Goal: Information Seeking & Learning: Find contact information

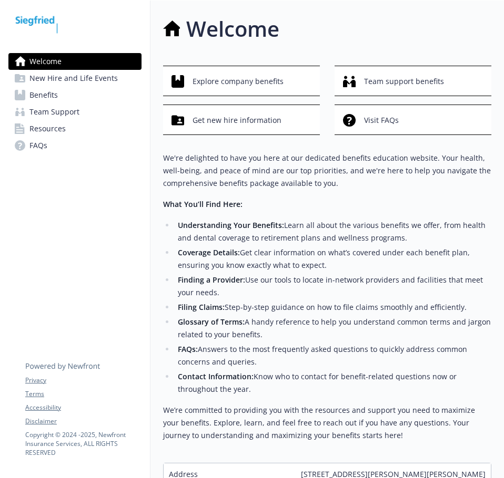
click at [87, 92] on link "Benefits" at bounding box center [74, 95] width 133 height 17
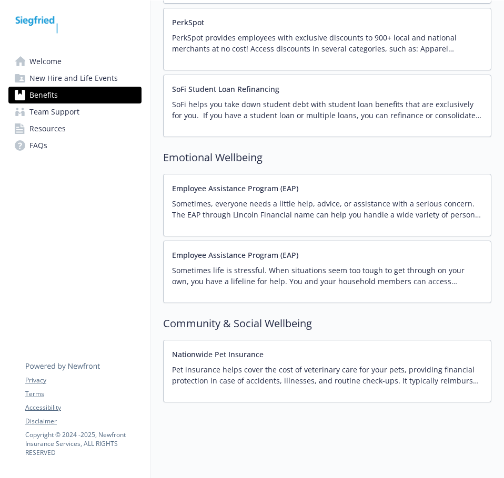
scroll to position [1848, 0]
click at [265, 198] on p "Sometimes, everyone needs a little help, advice, or assistance with a serious c…" at bounding box center [327, 209] width 310 height 22
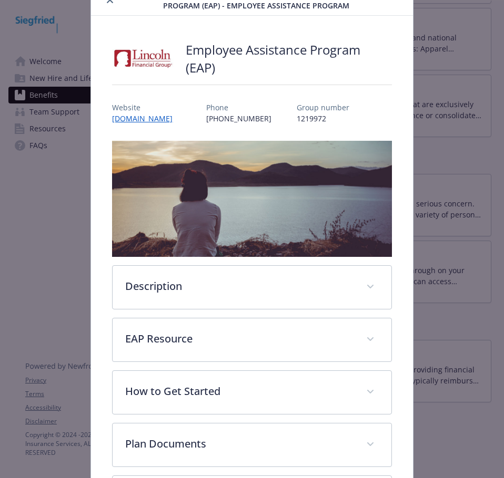
scroll to position [148, 0]
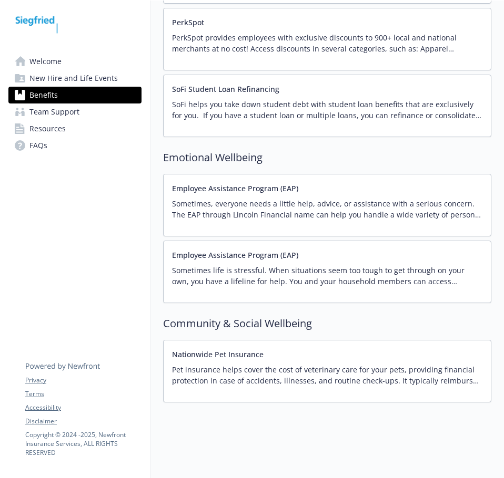
click at [363, 252] on div "Employee Assistance Program (EAP) Sometimes life is stressful. When situations …" at bounding box center [327, 272] width 310 height 45
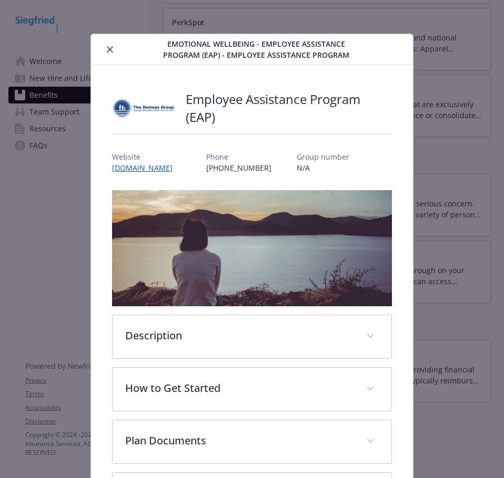
scroll to position [96, 0]
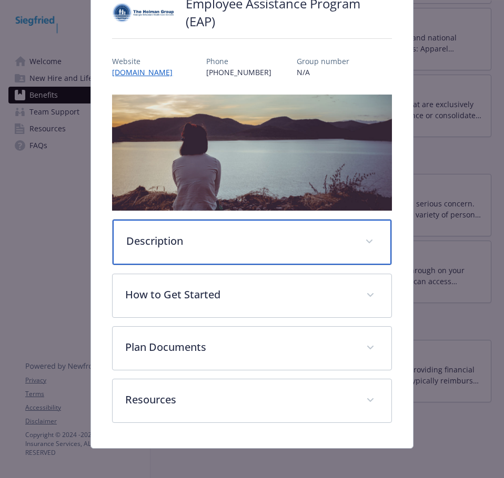
click at [289, 233] on p "Description" at bounding box center [239, 241] width 226 height 16
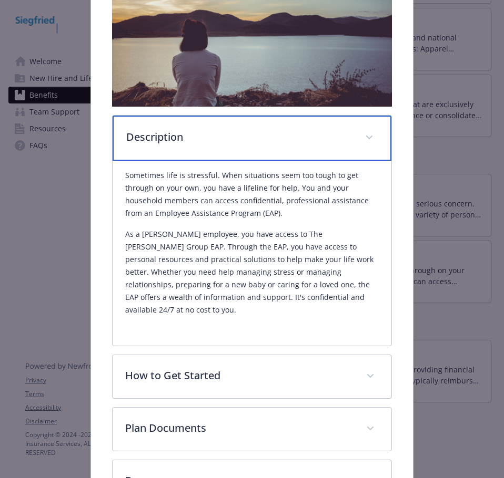
scroll to position [201, 0]
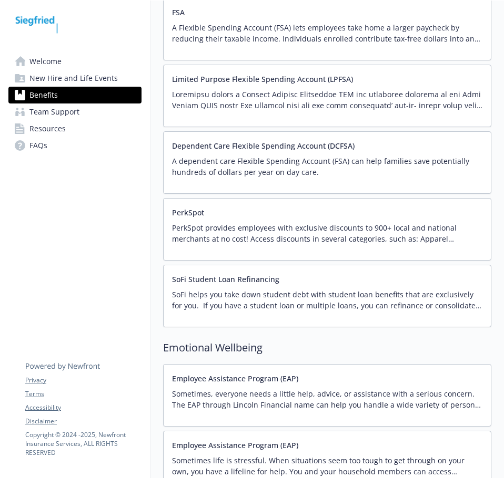
scroll to position [1848, 8]
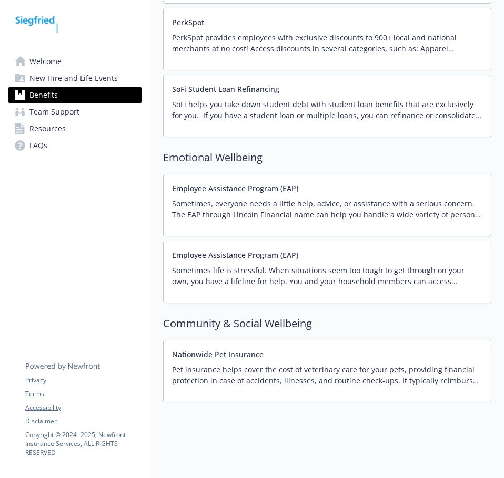
click at [237, 200] on p "Sometimes, everyone needs a little help, advice, or assistance with a serious c…" at bounding box center [327, 209] width 310 height 22
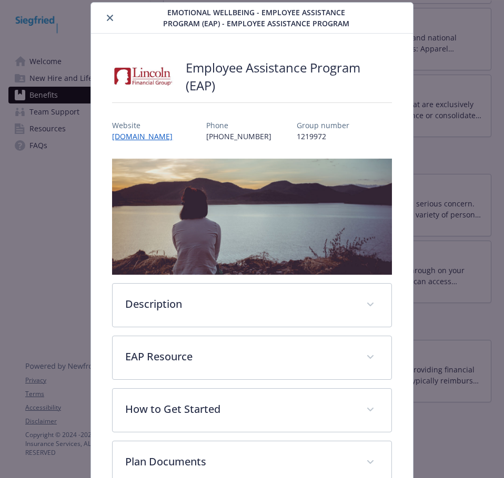
scroll to position [137, 0]
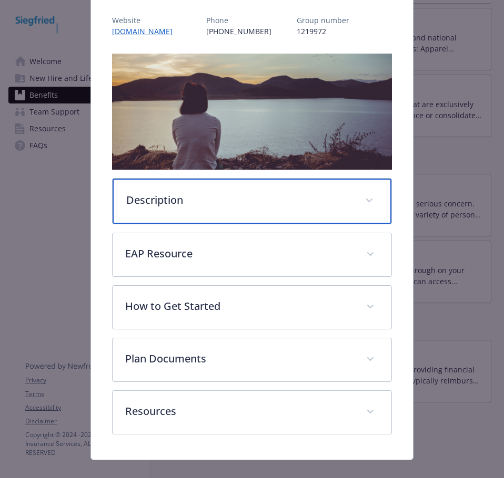
click at [210, 205] on p "Description" at bounding box center [239, 200] width 226 height 16
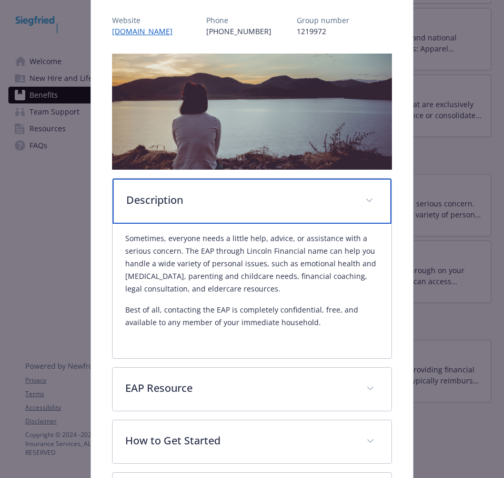
click at [210, 205] on p "Description" at bounding box center [239, 200] width 226 height 16
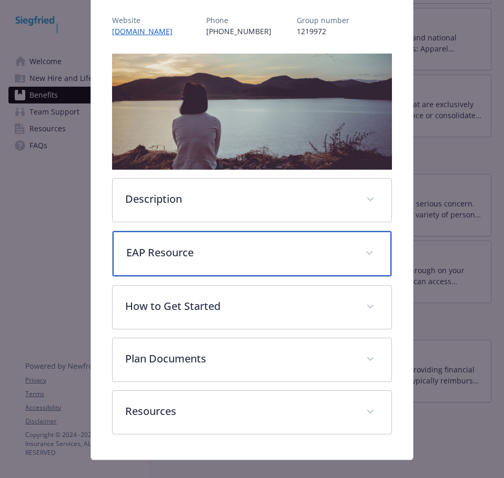
click at [209, 240] on div "EAP Resource" at bounding box center [252, 253] width 278 height 45
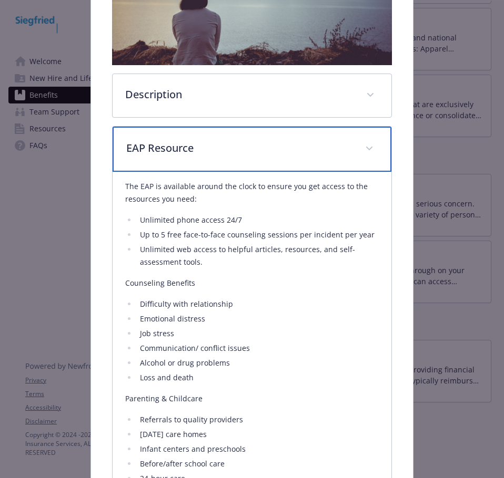
scroll to position [242, 0]
click at [284, 132] on div "EAP Resource" at bounding box center [252, 148] width 278 height 45
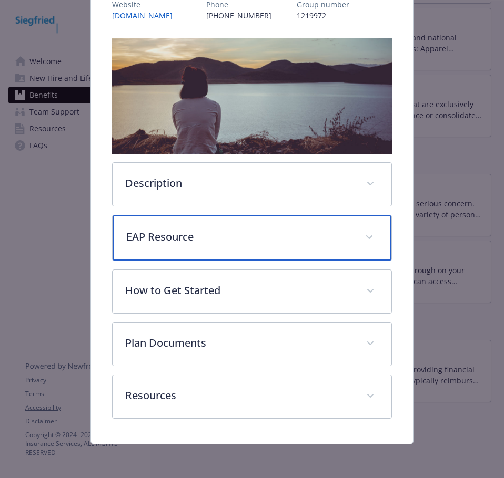
scroll to position [150, 0]
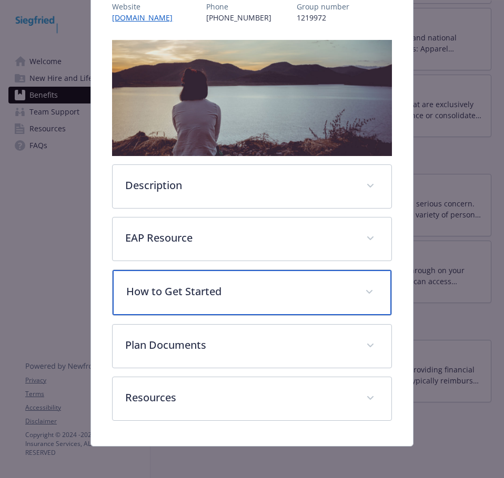
click at [241, 306] on div "How to Get Started" at bounding box center [252, 292] width 278 height 45
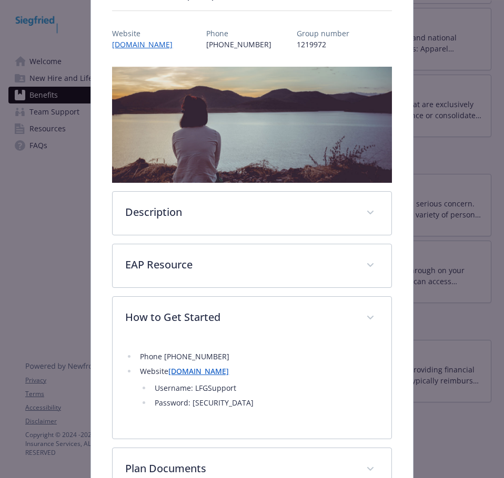
scroll to position [247, 0]
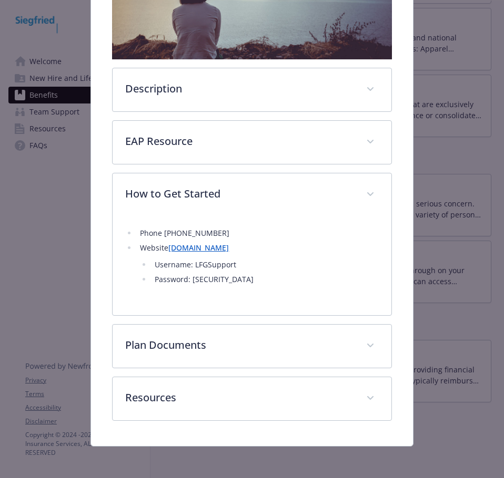
click at [212, 374] on div "Description Sometimes, everyone needs a little help, advice, or assistance with…" at bounding box center [251, 182] width 279 height 478
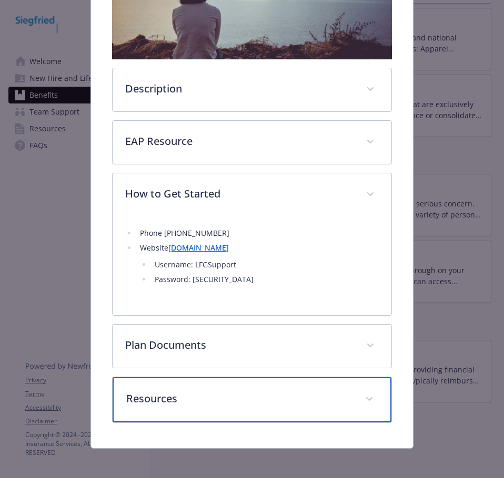
click at [217, 392] on p "Resources" at bounding box center [239, 399] width 226 height 16
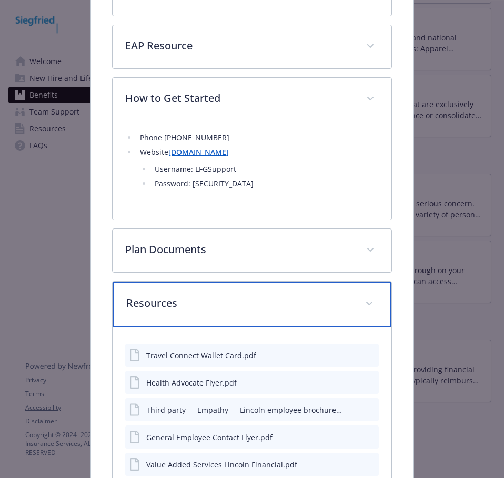
scroll to position [447, 0]
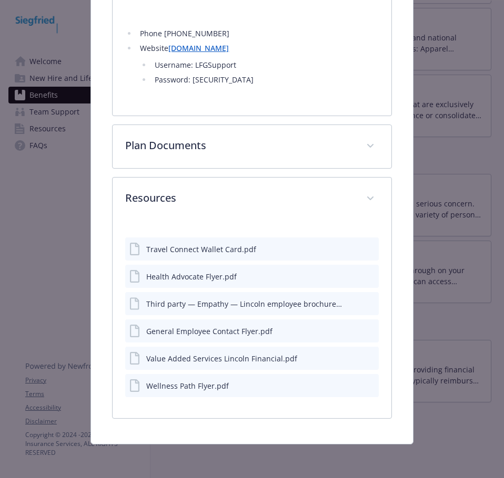
click at [364, 249] on icon "preview file" at bounding box center [368, 248] width 9 height 7
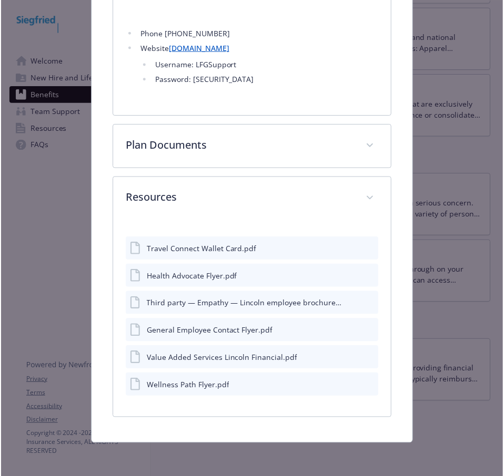
scroll to position [445, 0]
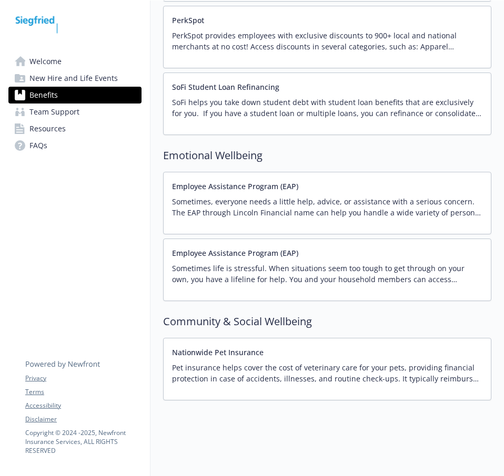
click at [296, 278] on p "Sometimes life is stressful. When situations seem too tough to get through on y…" at bounding box center [327, 274] width 310 height 22
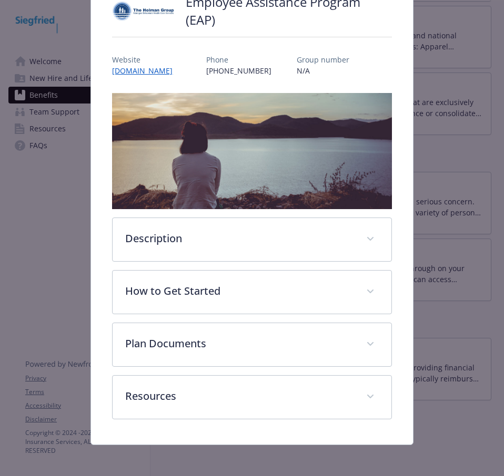
scroll to position [98, 0]
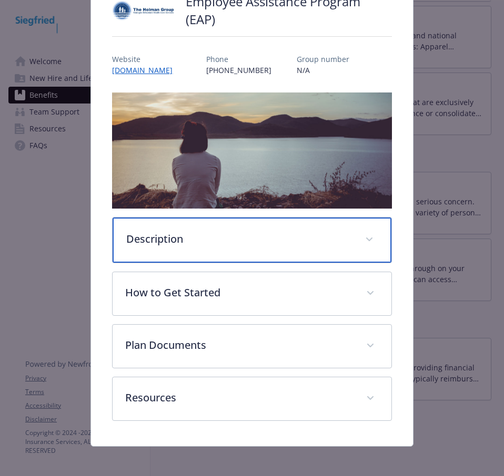
click at [203, 233] on p "Description" at bounding box center [239, 239] width 226 height 16
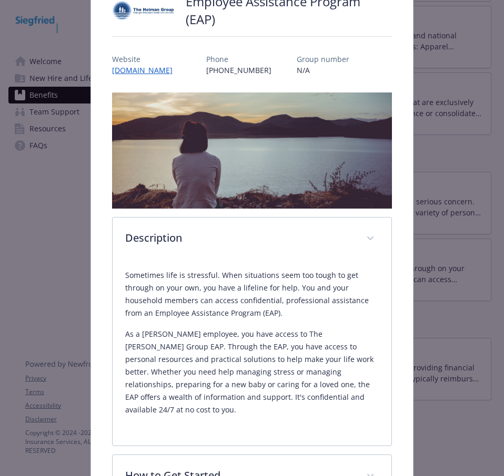
scroll to position [270, 0]
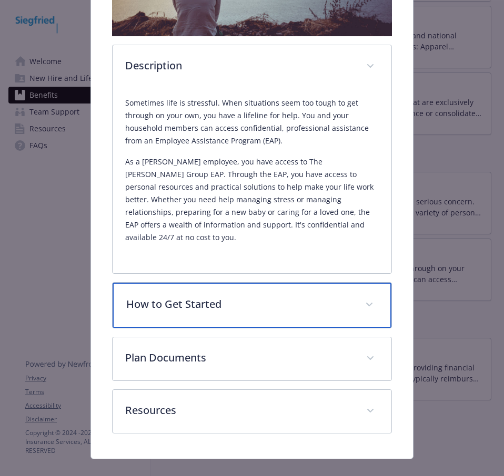
click at [329, 296] on p "How to Get Started" at bounding box center [239, 304] width 226 height 16
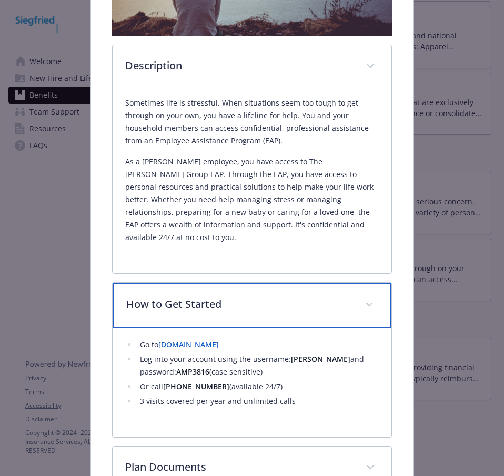
click at [328, 296] on p "How to Get Started" at bounding box center [239, 304] width 226 height 16
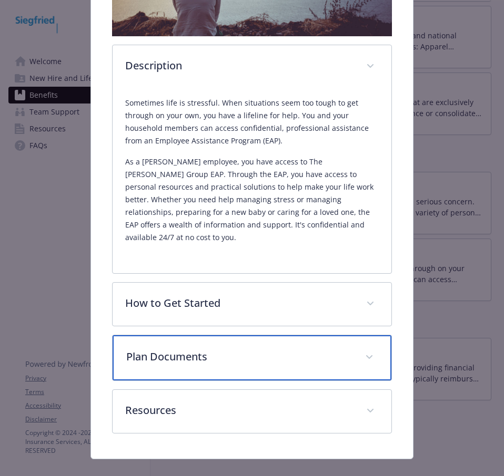
click at [315, 357] on div "Plan Documents" at bounding box center [252, 357] width 278 height 45
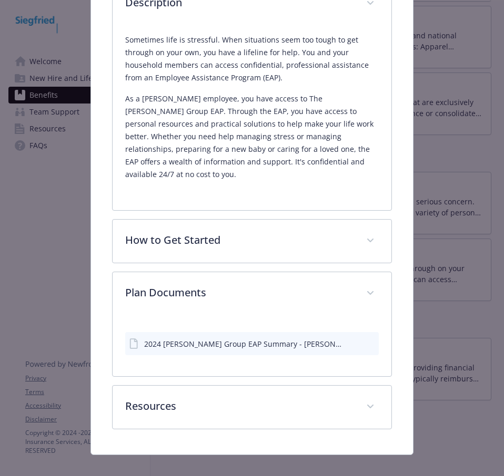
click at [296, 417] on div "Employee Assistance Program (EAP) Website [DOMAIN_NAME] Phone [PHONE_NUMBER] Gr…" at bounding box center [251, 93] width 321 height 723
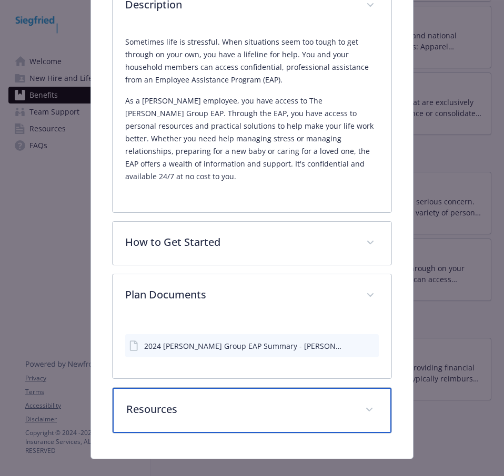
click at [295, 402] on p "Resources" at bounding box center [239, 410] width 226 height 16
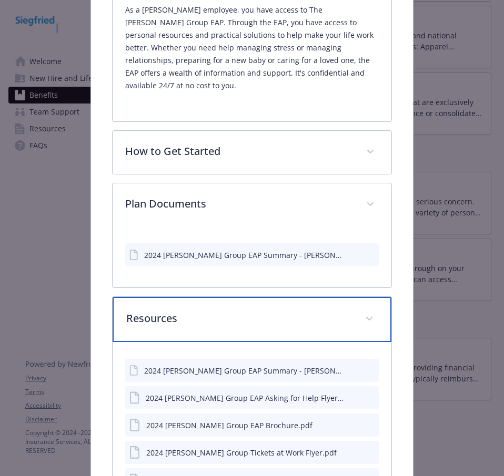
scroll to position [558, 0]
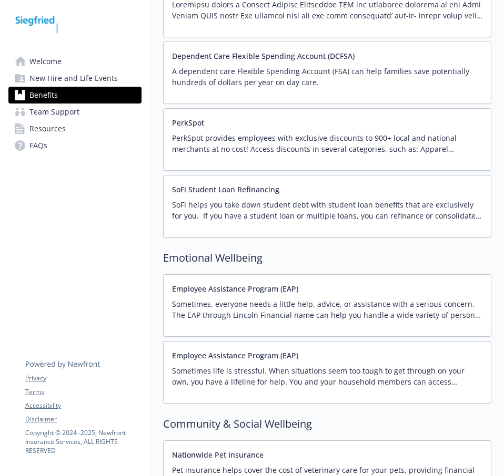
scroll to position [1743, 8]
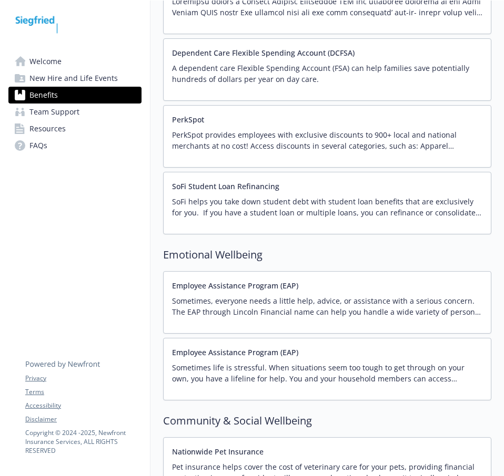
click at [384, 290] on div "Employee Assistance Program (EAP) Sometimes, everyone needs a little help, advi…" at bounding box center [327, 302] width 310 height 45
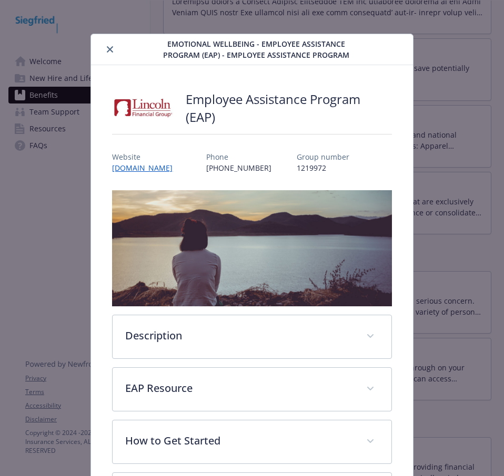
scroll to position [32, 0]
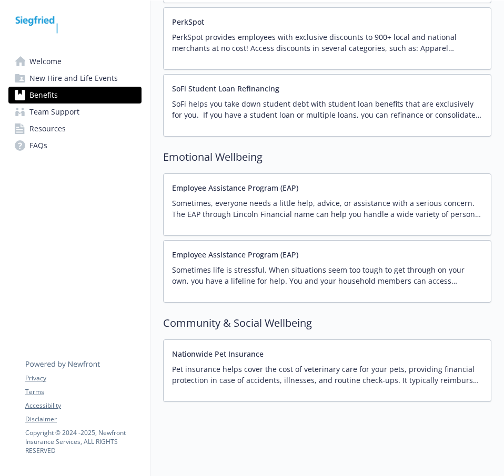
scroll to position [1848, 8]
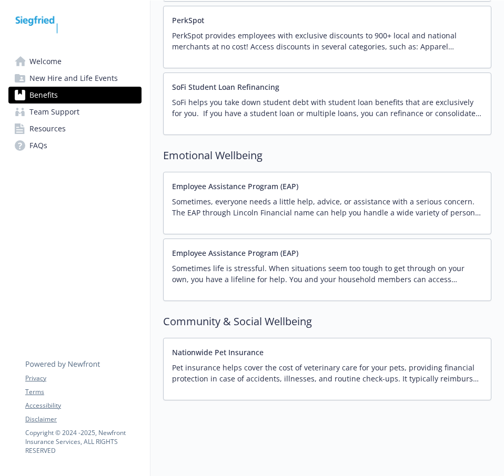
click at [320, 212] on p "Sometimes, everyone needs a little help, advice, or assistance with a serious c…" at bounding box center [327, 207] width 310 height 22
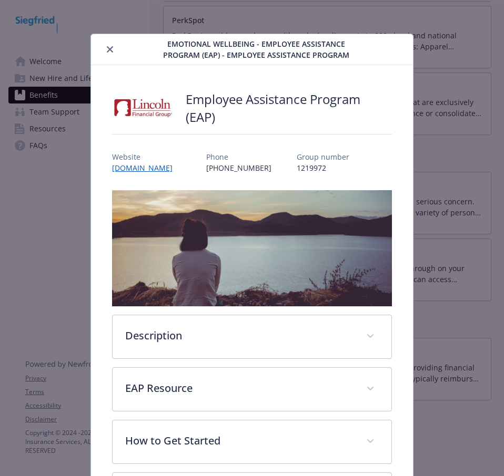
scroll to position [32, 0]
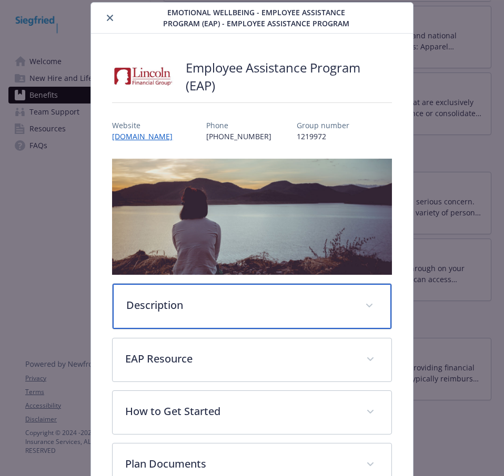
click at [261, 311] on div "Description" at bounding box center [252, 306] width 278 height 45
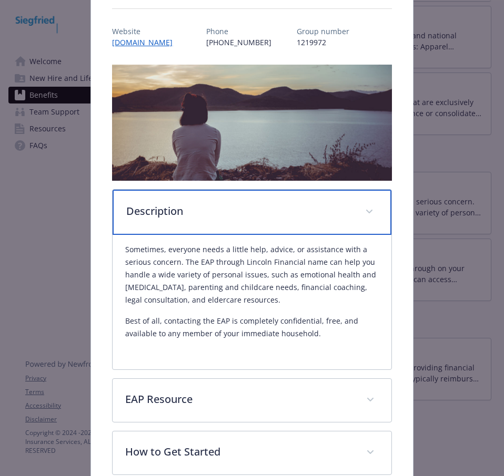
scroll to position [137, 0]
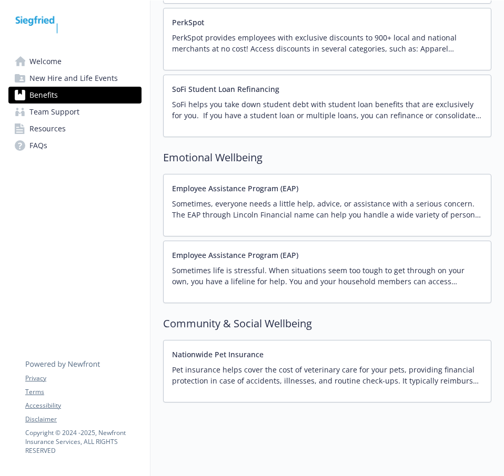
scroll to position [1848, 8]
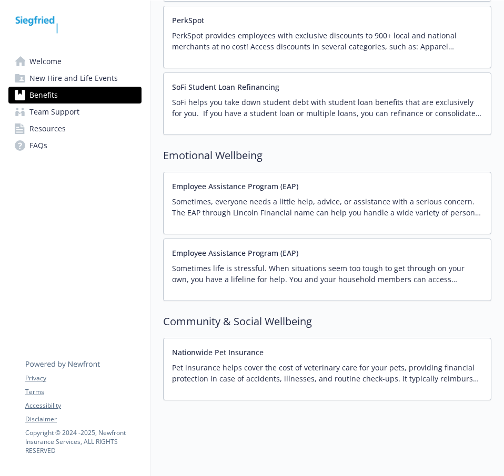
click at [277, 205] on p "Sometimes, everyone needs a little help, advice, or assistance with a serious c…" at bounding box center [327, 207] width 310 height 22
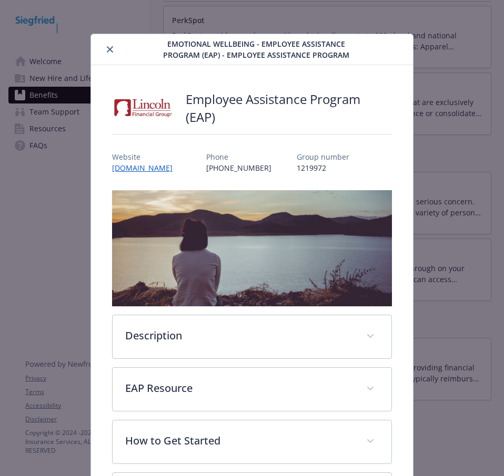
scroll to position [32, 0]
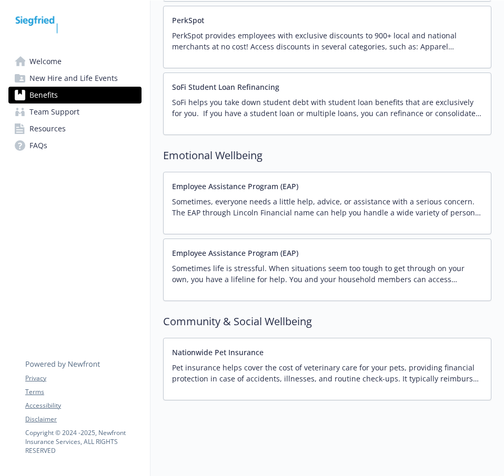
click at [413, 257] on div "Employee Assistance Program (EAP) Sometimes life is stressful. When situations …" at bounding box center [327, 270] width 310 height 45
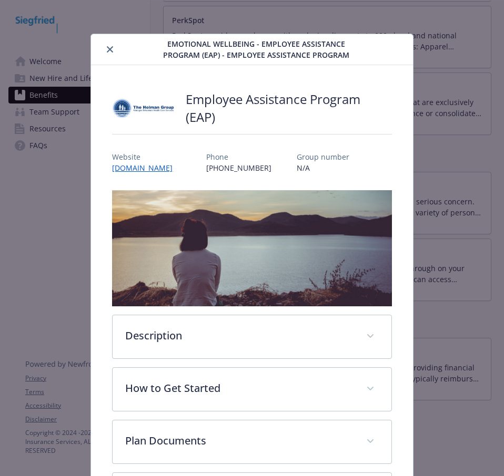
scroll to position [32, 0]
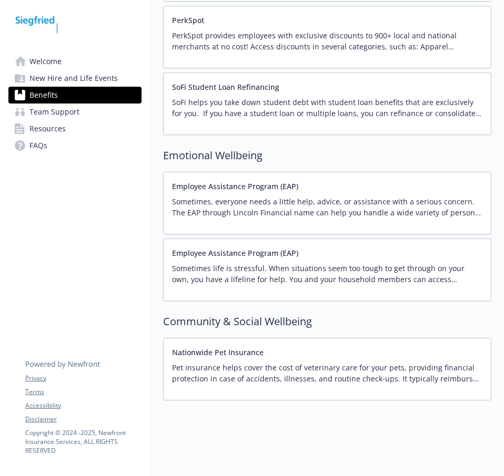
click at [423, 185] on div "Employee Assistance Program (EAP) Sometimes, everyone needs a little help, advi…" at bounding box center [327, 203] width 310 height 45
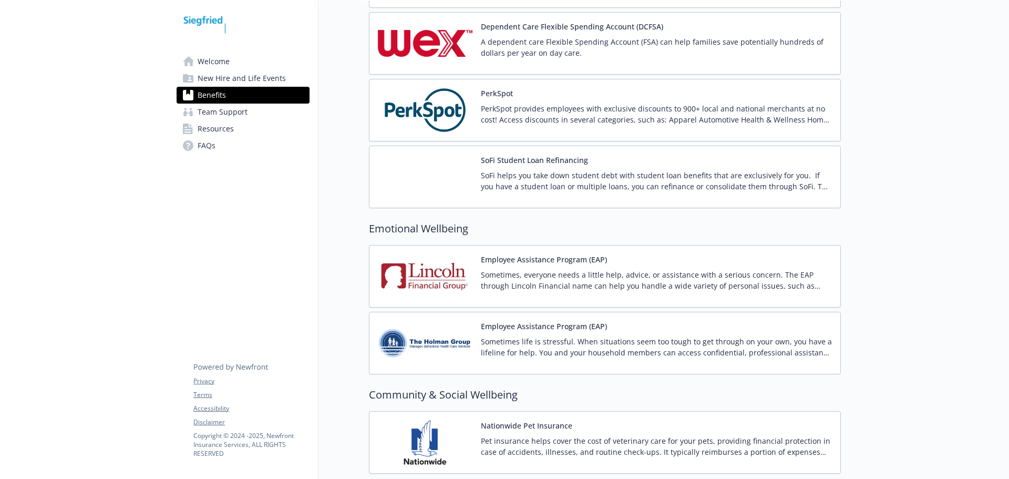
scroll to position [1781, 8]
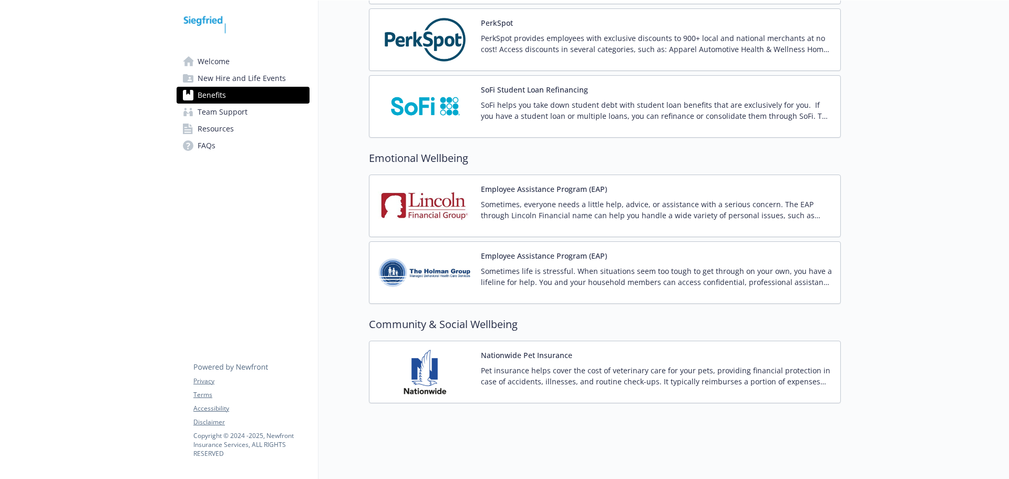
click at [503, 251] on div "Employee Assistance Program (EAP) Sometimes life is stressful. When situations …" at bounding box center [656, 272] width 351 height 45
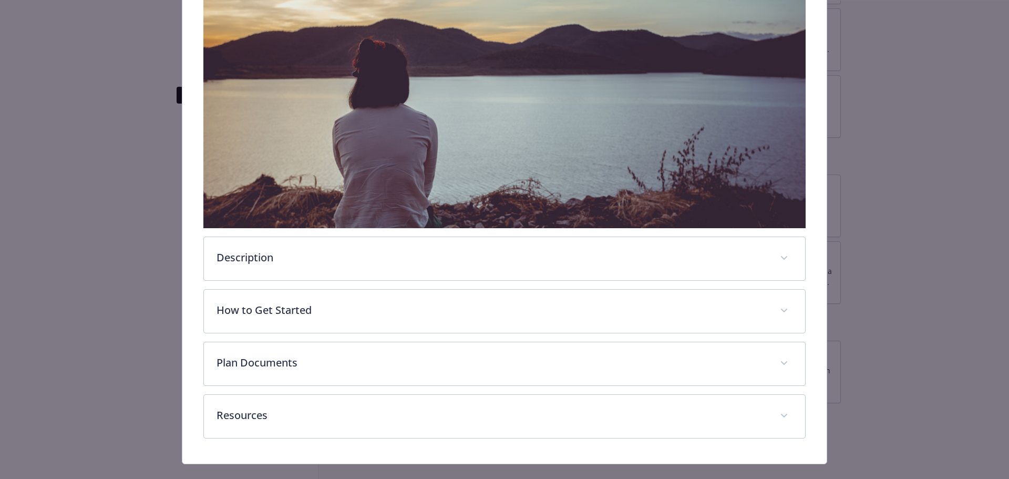
scroll to position [217, 0]
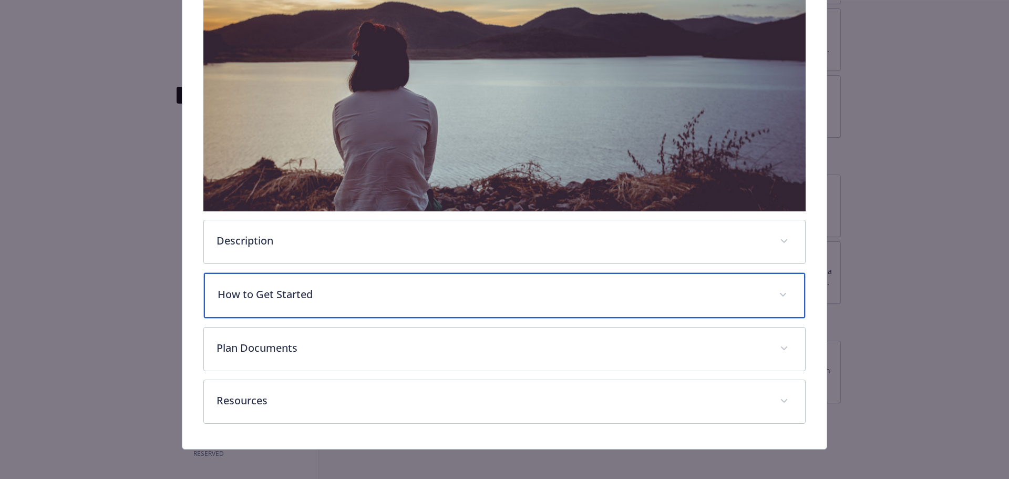
click at [503, 287] on p "How to Get Started" at bounding box center [492, 295] width 549 height 16
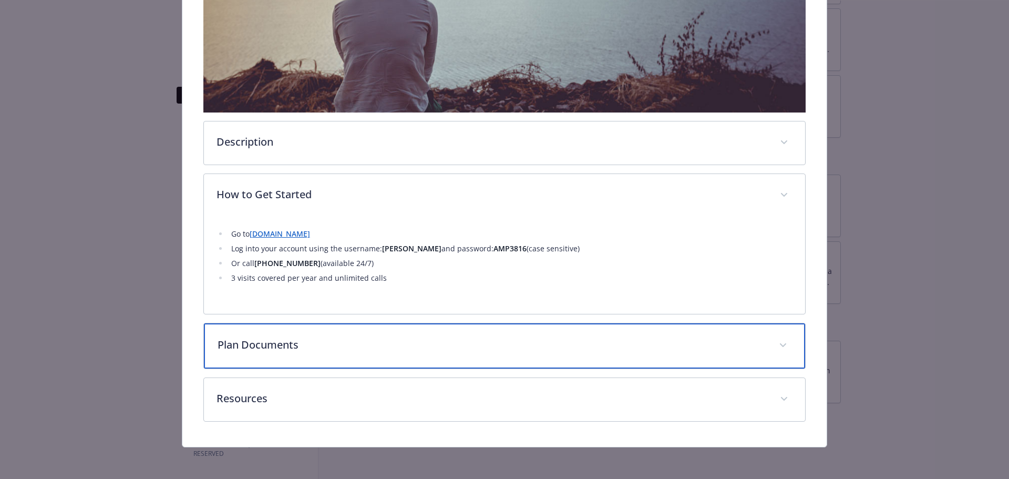
click at [423, 328] on div "Plan Documents" at bounding box center [505, 345] width 602 height 45
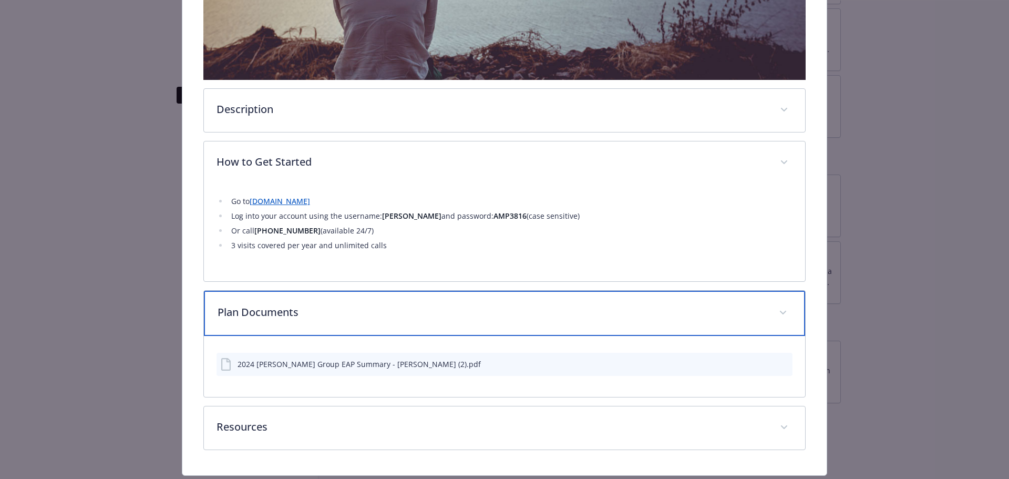
scroll to position [377, 0]
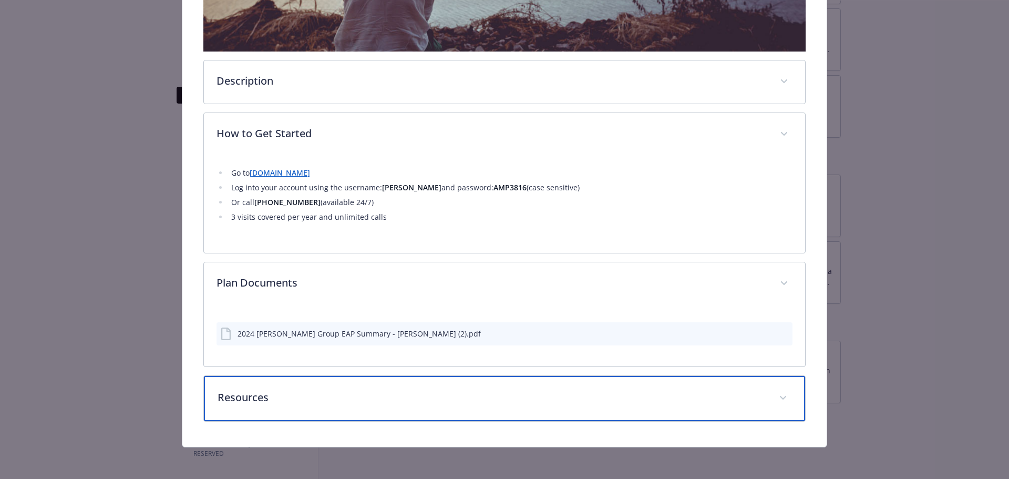
click at [393, 379] on div "Resources" at bounding box center [505, 398] width 602 height 45
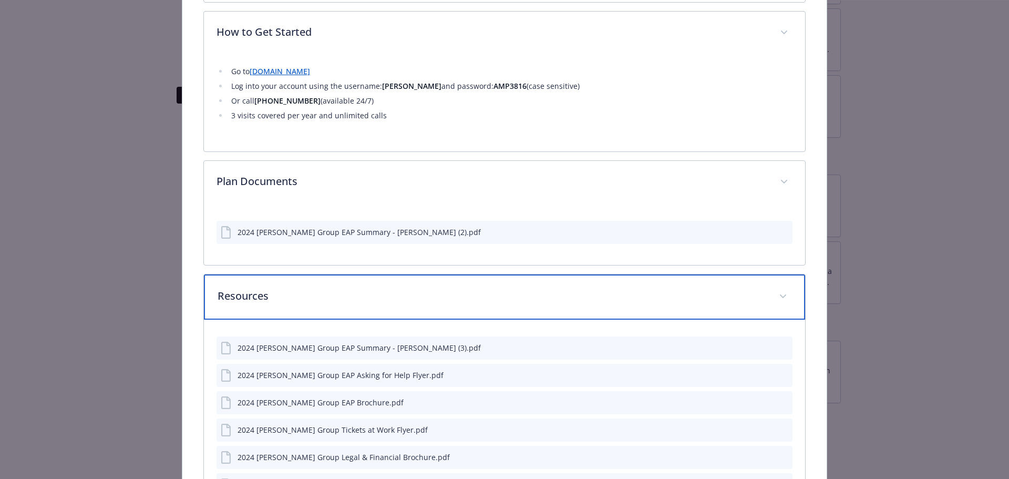
scroll to position [482, 0]
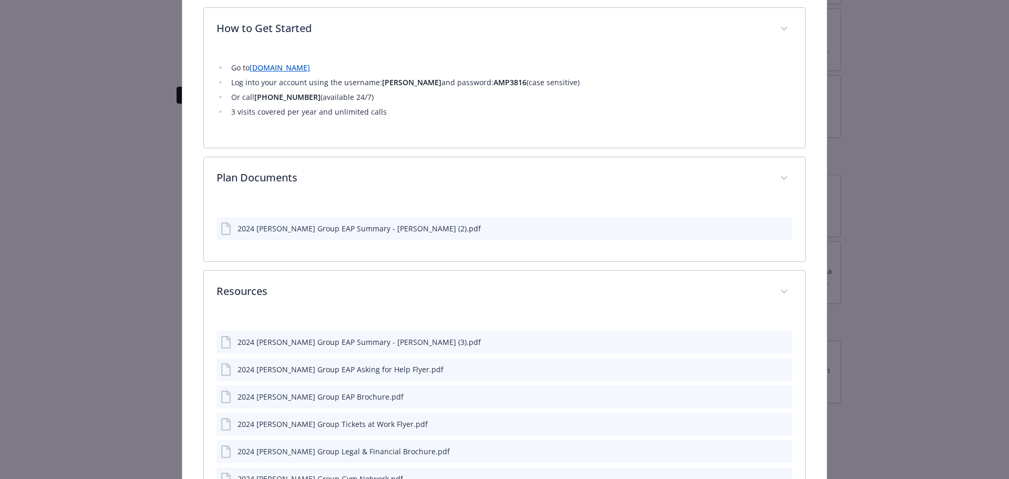
click at [386, 228] on div "2024 [PERSON_NAME] Group EAP Summary - [PERSON_NAME] (2).pdf" at bounding box center [359, 228] width 243 height 11
click at [503, 224] on icon "preview file" at bounding box center [782, 227] width 9 height 7
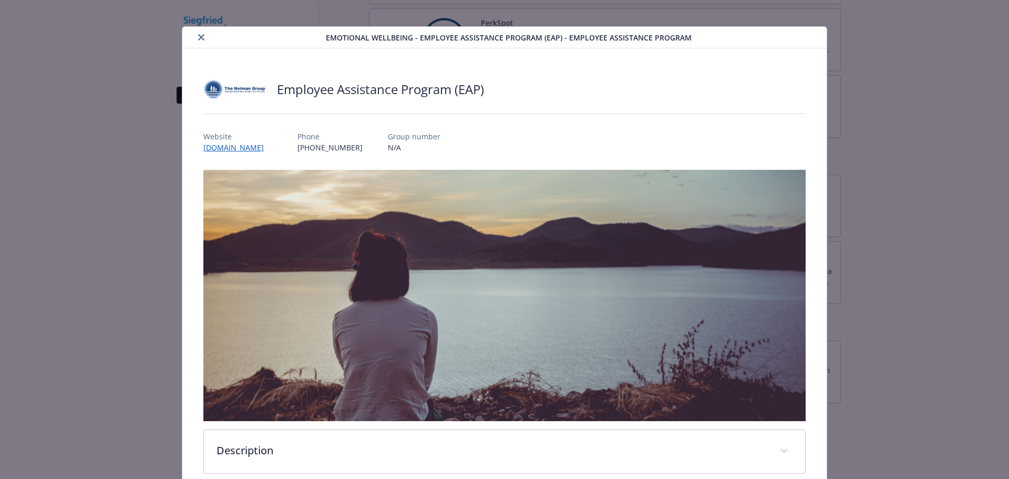
scroll to position [0, 0]
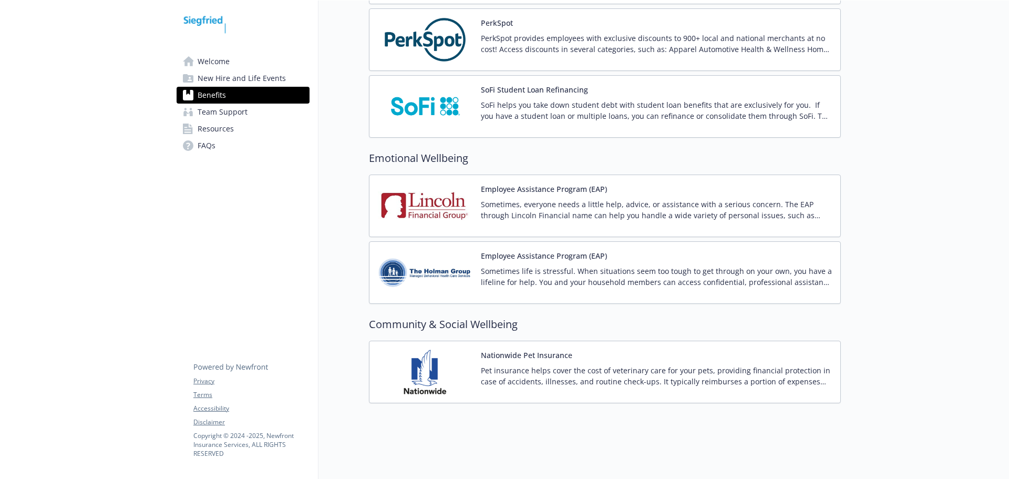
click at [503, 187] on div "Employee Assistance Program (EAP) Sometimes, everyone needs a little help, advi…" at bounding box center [656, 205] width 351 height 45
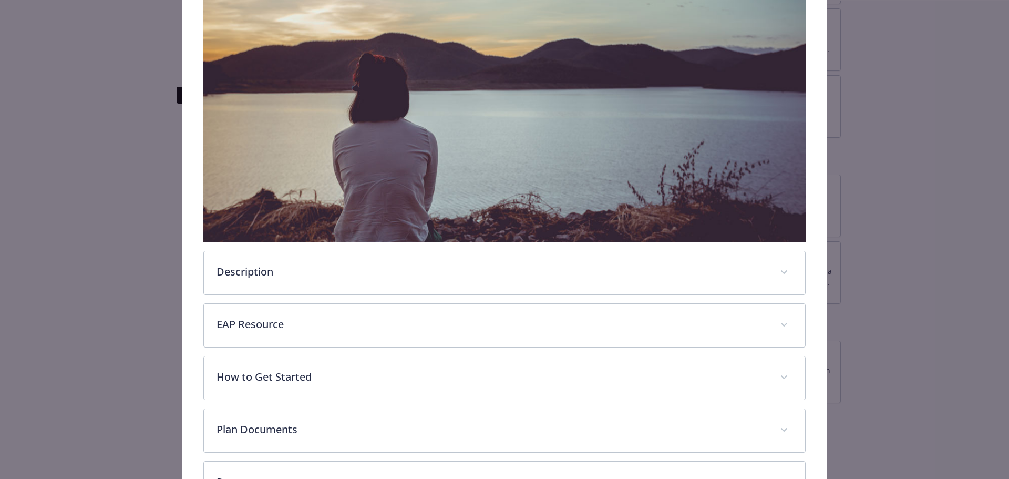
scroll to position [270, 0]
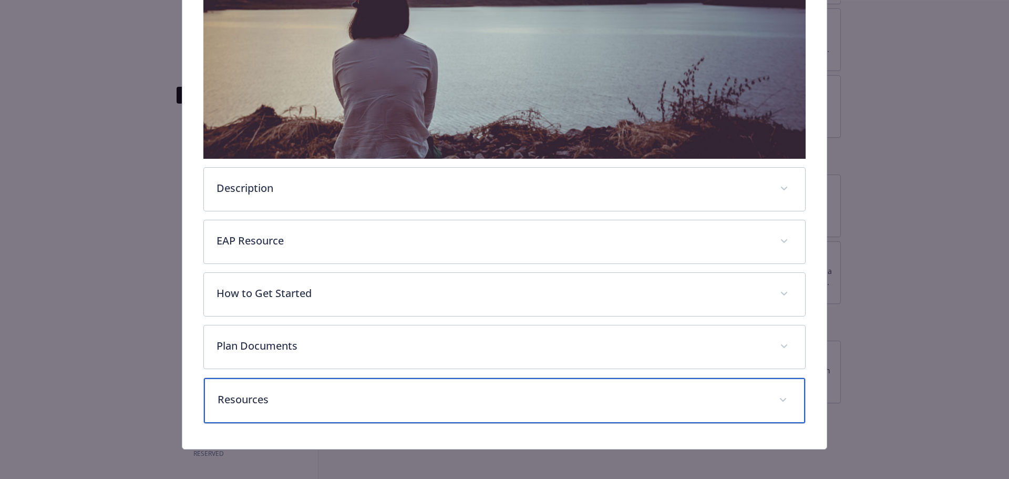
click at [503, 378] on div "Resources" at bounding box center [505, 400] width 602 height 45
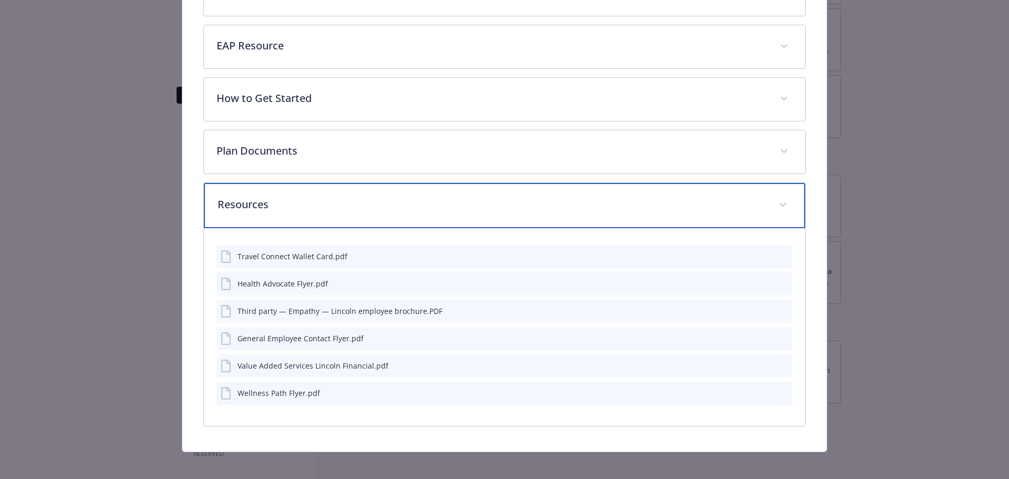
scroll to position [469, 0]
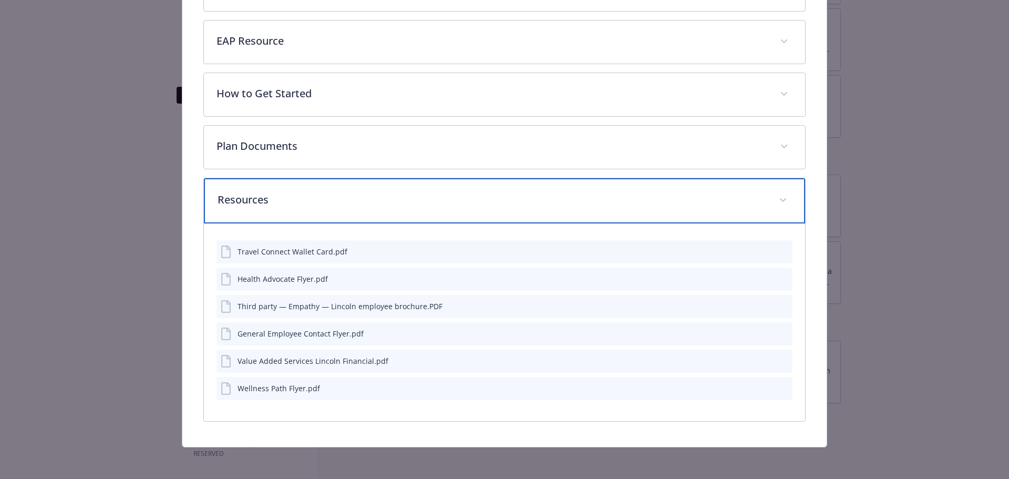
click at [503, 179] on div "Resources" at bounding box center [505, 200] width 602 height 45
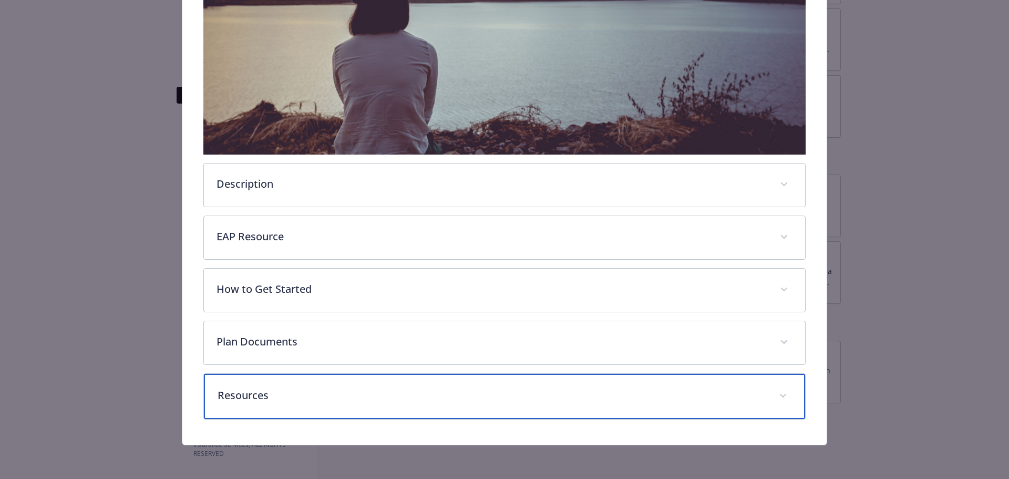
scroll to position [272, 0]
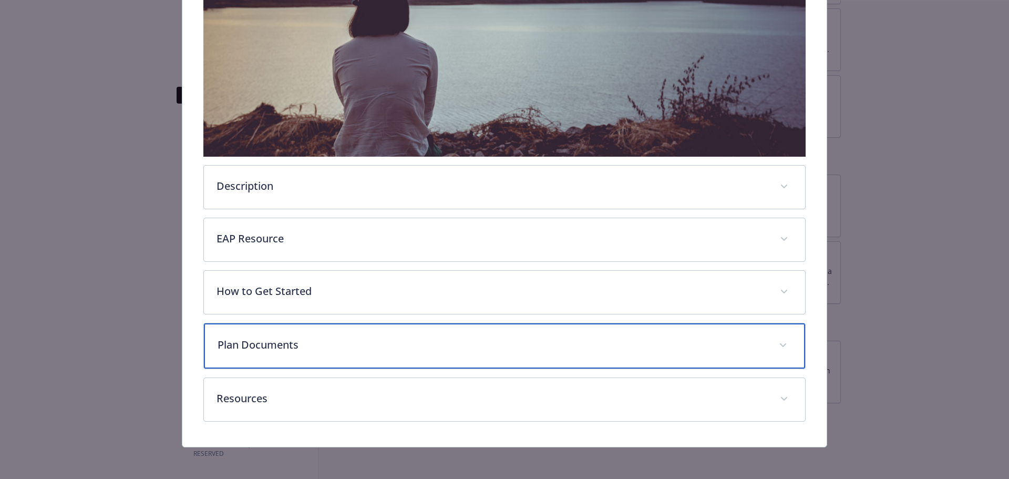
click at [503, 337] on p "Plan Documents" at bounding box center [492, 345] width 549 height 16
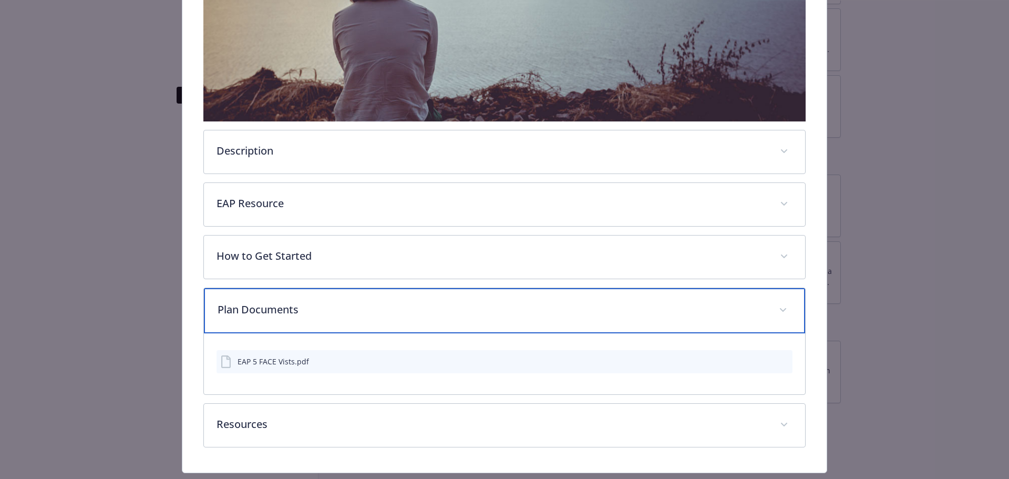
scroll to position [324, 0]
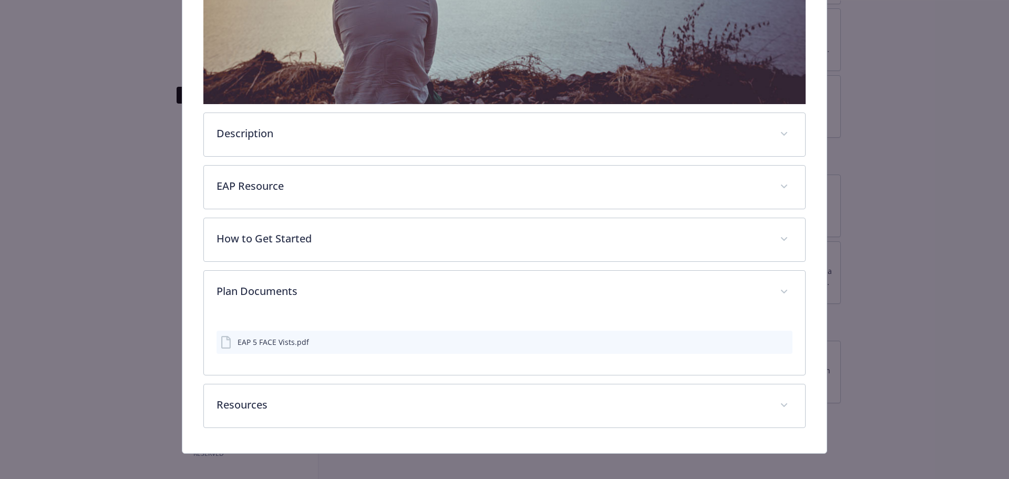
click at [503, 448] on div "Employee Assistance Program (EAP) Website [DOMAIN_NAME] Phone [PHONE_NUMBER] Gr…" at bounding box center [504, 92] width 645 height 722
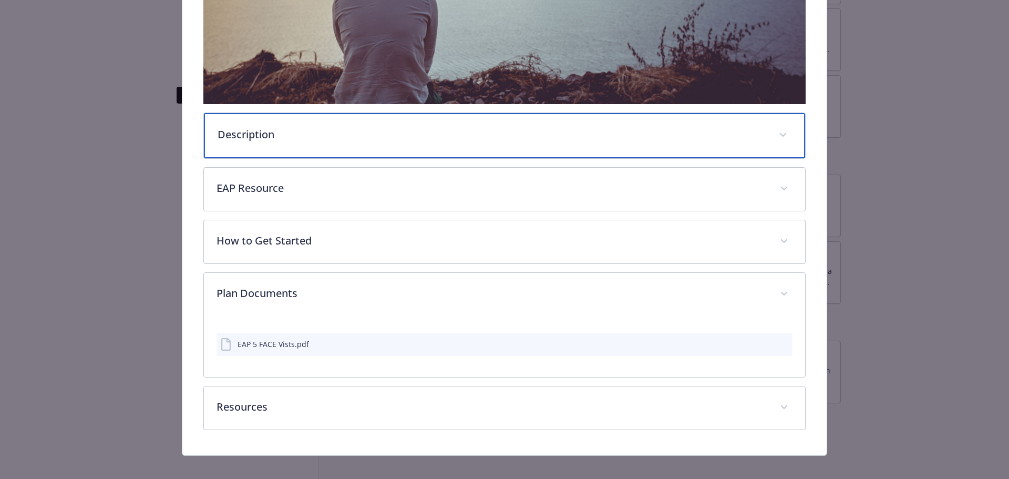
click at [488, 137] on p "Description" at bounding box center [492, 135] width 549 height 16
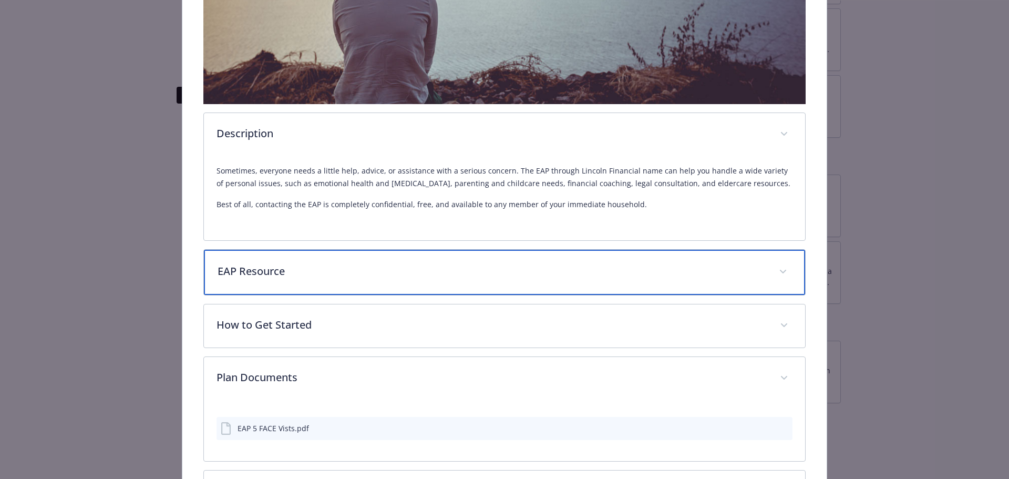
click at [503, 258] on div "EAP Resource" at bounding box center [505, 272] width 602 height 45
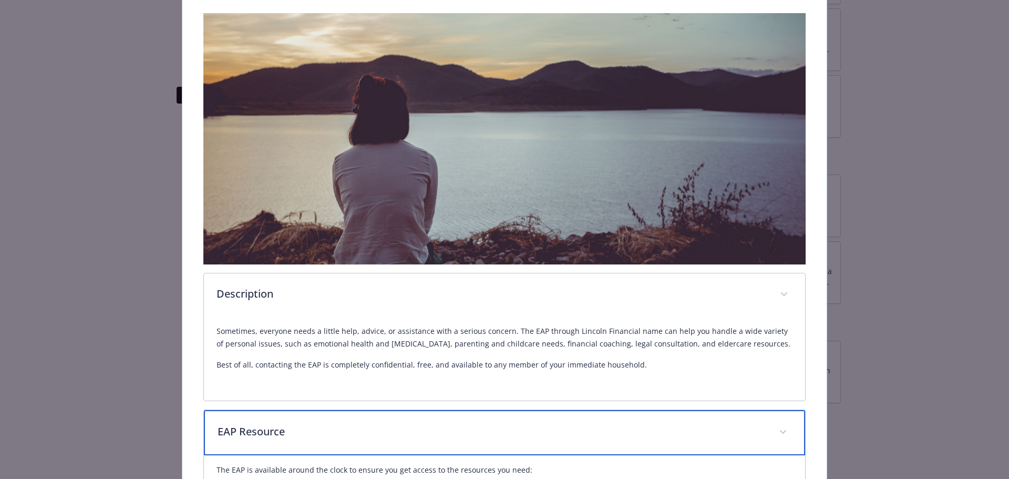
scroll to position [9, 0]
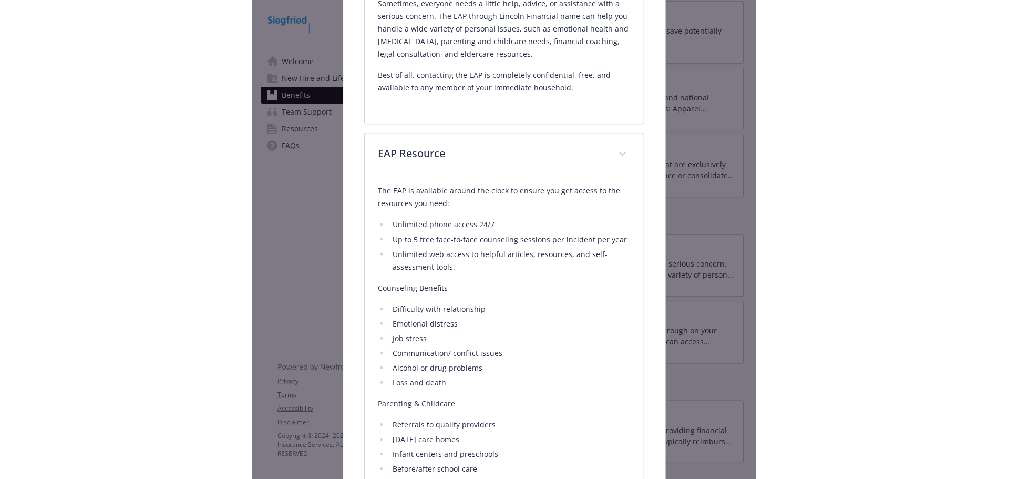
scroll to position [361, 0]
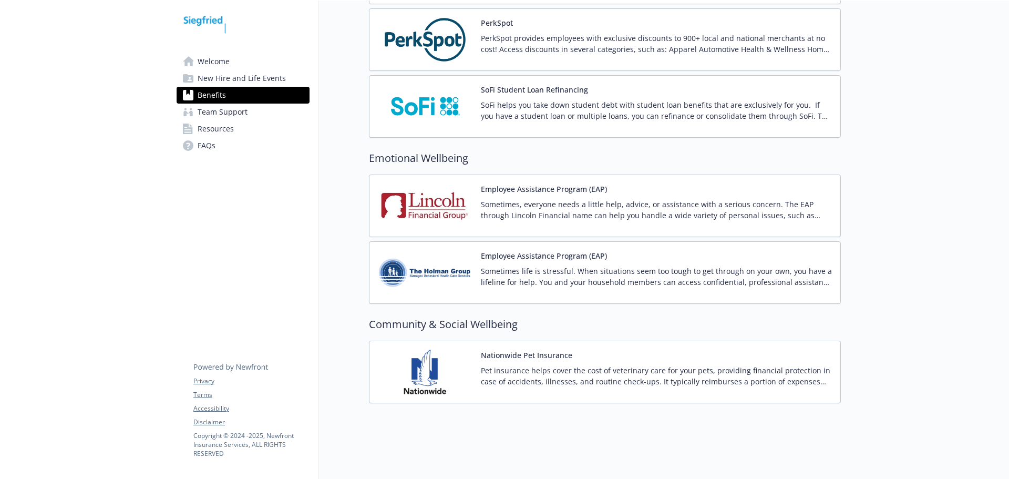
click at [503, 203] on p "Sometimes, everyone needs a little help, advice, or assistance with a serious c…" at bounding box center [656, 210] width 351 height 22
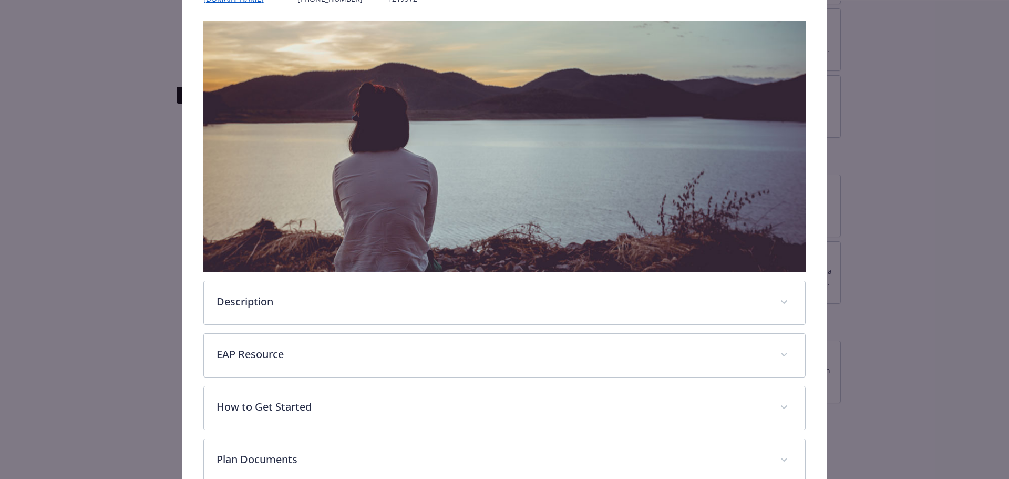
scroll to position [270, 0]
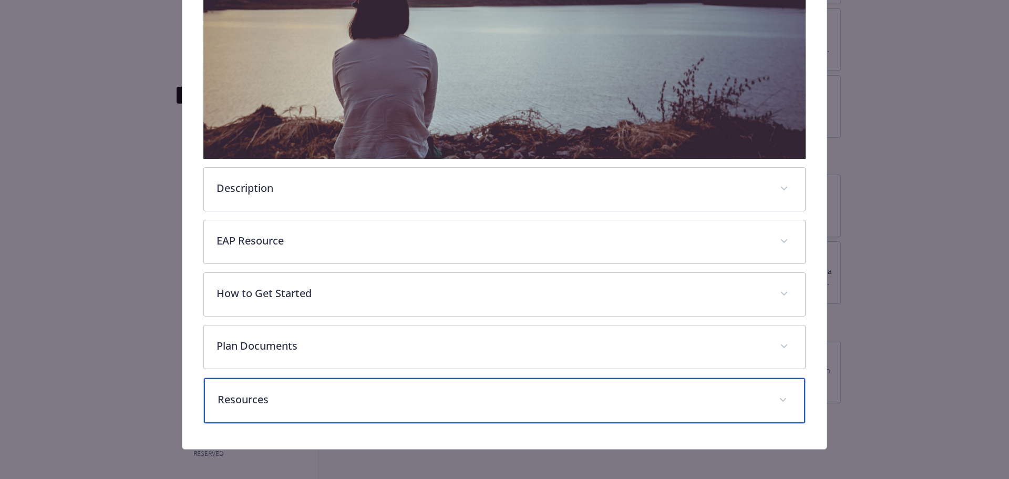
drag, startPoint x: 314, startPoint y: 381, endPoint x: 318, endPoint y: 372, distance: 9.4
click at [314, 382] on div "Resources" at bounding box center [505, 400] width 602 height 45
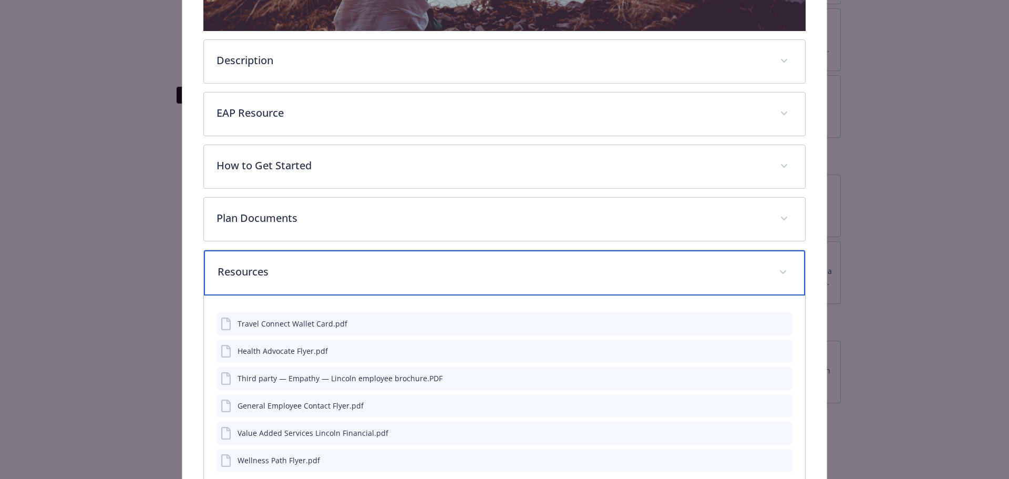
scroll to position [469, 0]
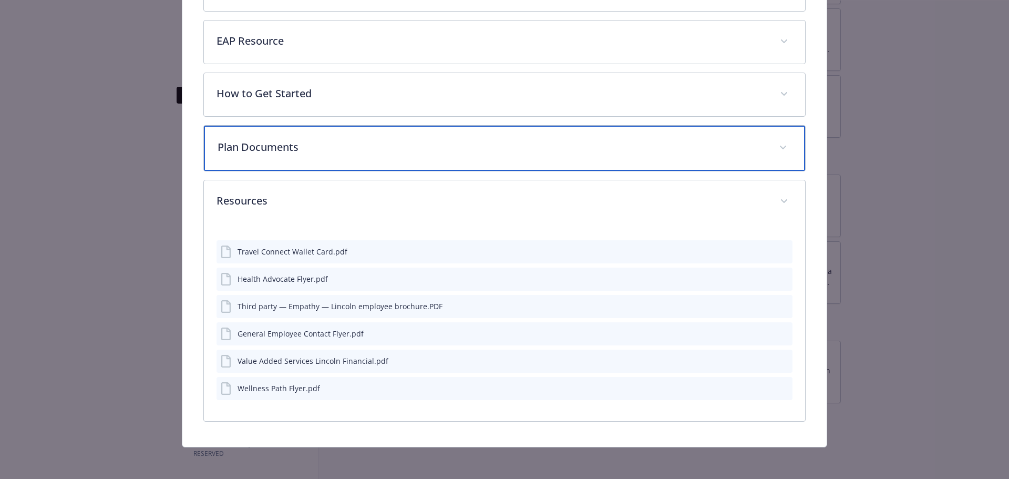
click at [304, 139] on p "Plan Documents" at bounding box center [492, 147] width 549 height 16
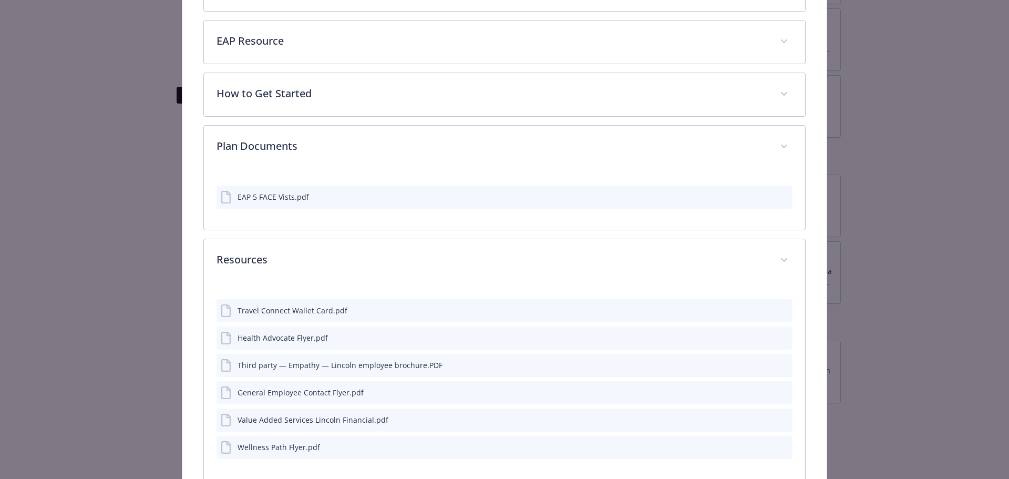
click at [299, 118] on div "Description Sometimes, everyone needs a little help, advice, or assistance with…" at bounding box center [504, 94] width 603 height 773
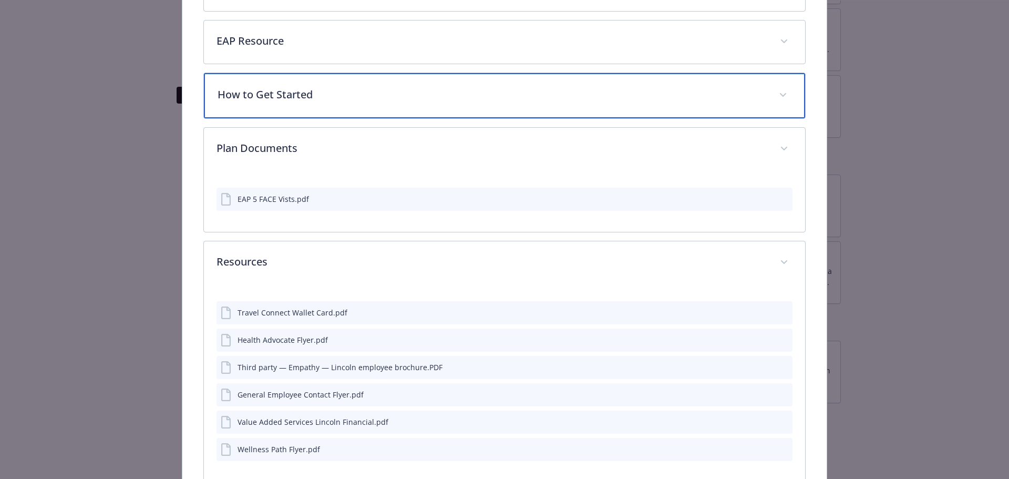
click at [302, 109] on div "How to Get Started" at bounding box center [505, 95] width 602 height 45
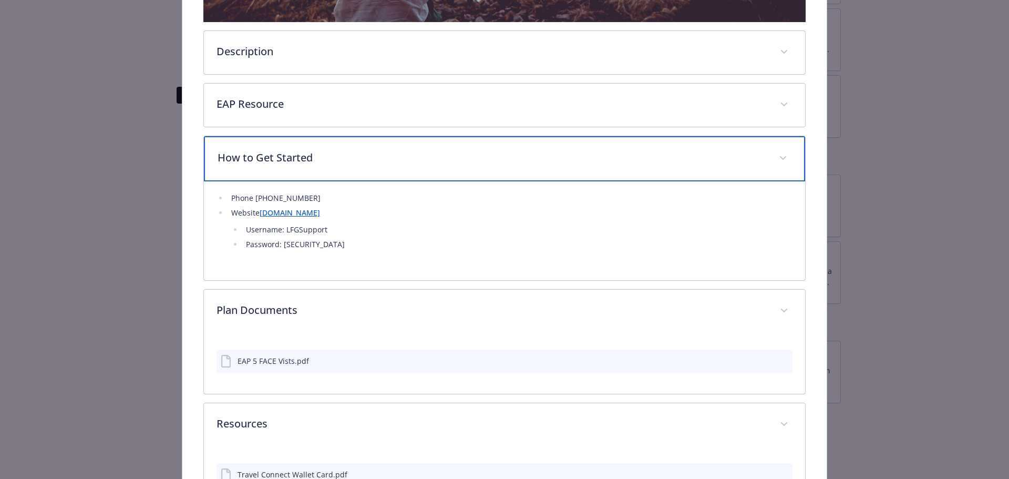
scroll to position [312, 0]
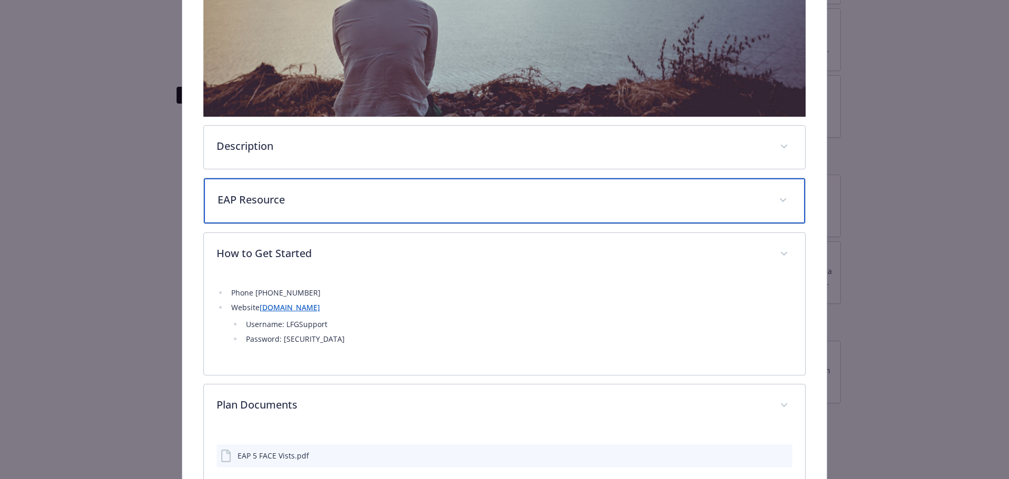
click at [274, 205] on div "EAP Resource" at bounding box center [505, 200] width 602 height 45
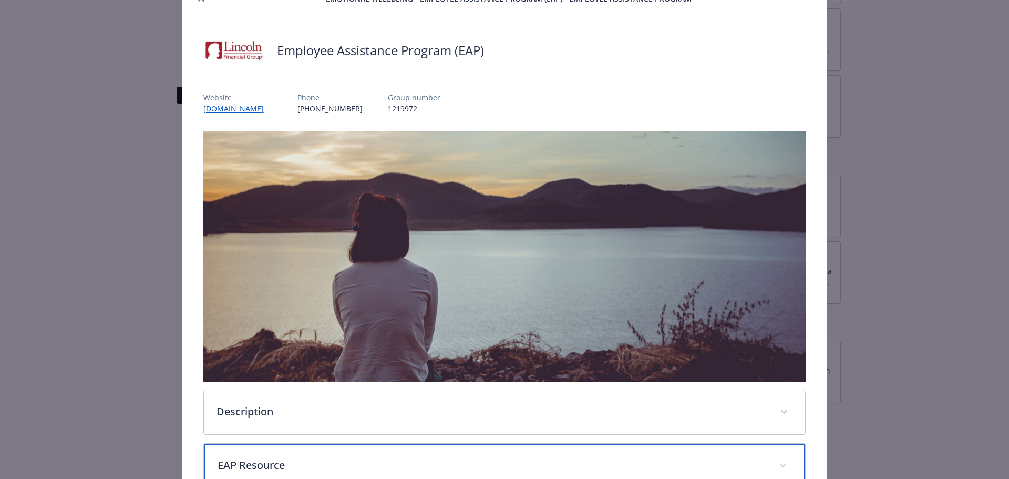
scroll to position [0, 0]
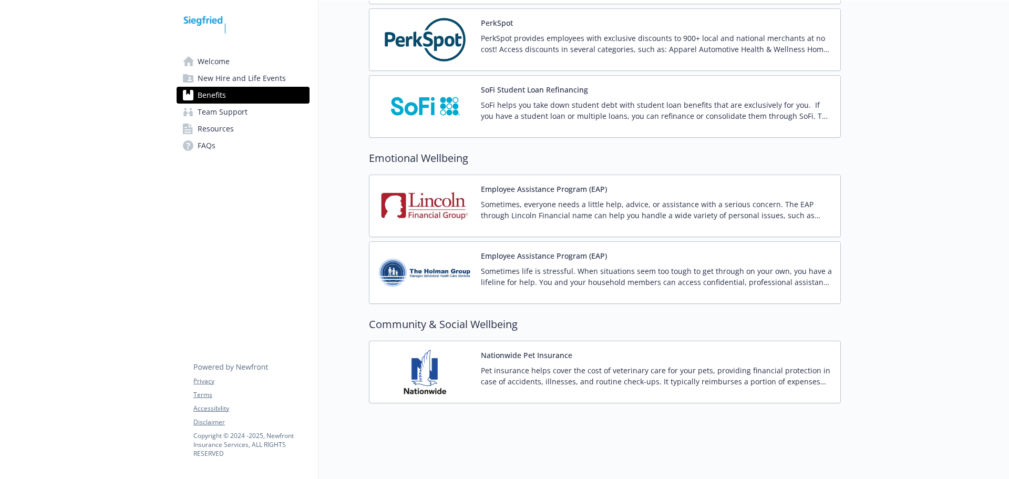
click at [503, 227] on div "Employee Assistance Program (EAP) Sometimes, everyone needs a little help, advi…" at bounding box center [605, 206] width 472 height 63
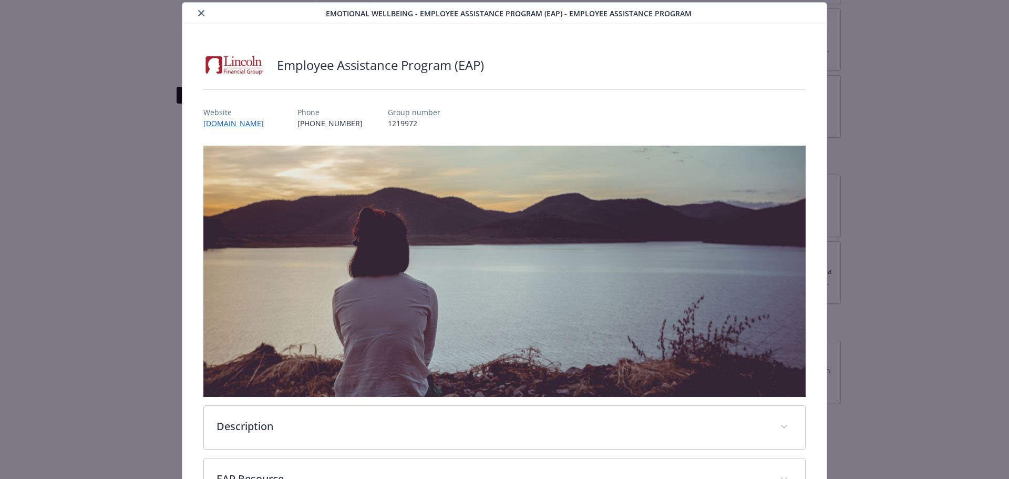
scroll to position [270, 0]
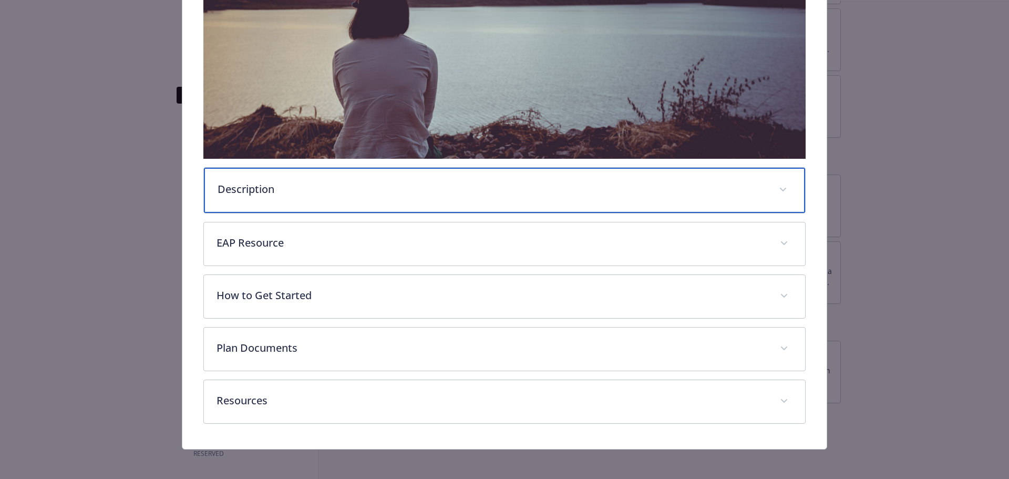
click at [394, 197] on div "Description" at bounding box center [505, 190] width 602 height 45
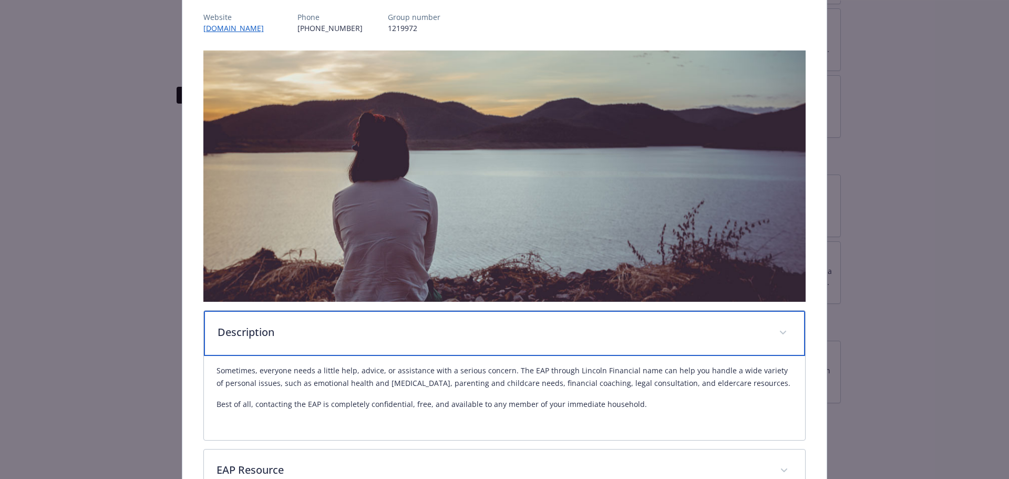
scroll to position [315, 0]
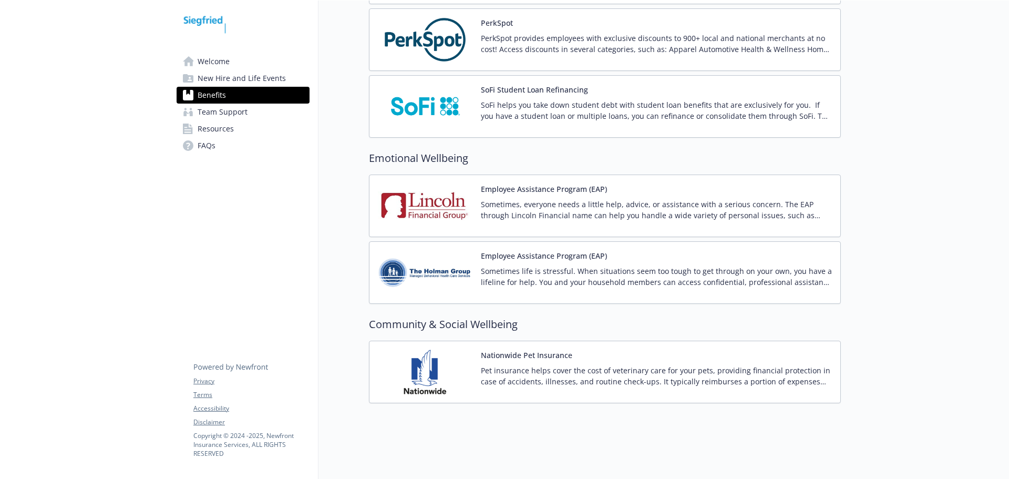
click at [503, 274] on p "Sometimes life is stressful. When situations seem too tough to get through on y…" at bounding box center [656, 276] width 351 height 22
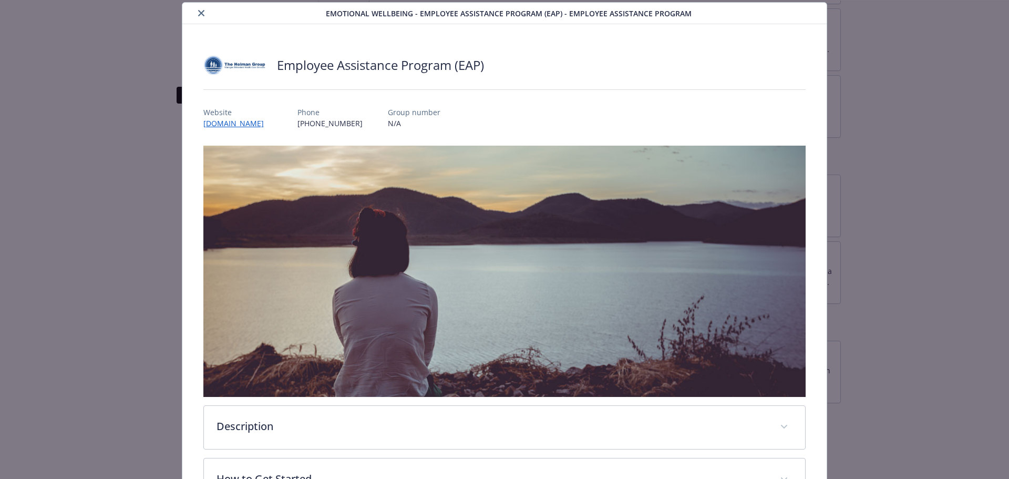
scroll to position [217, 0]
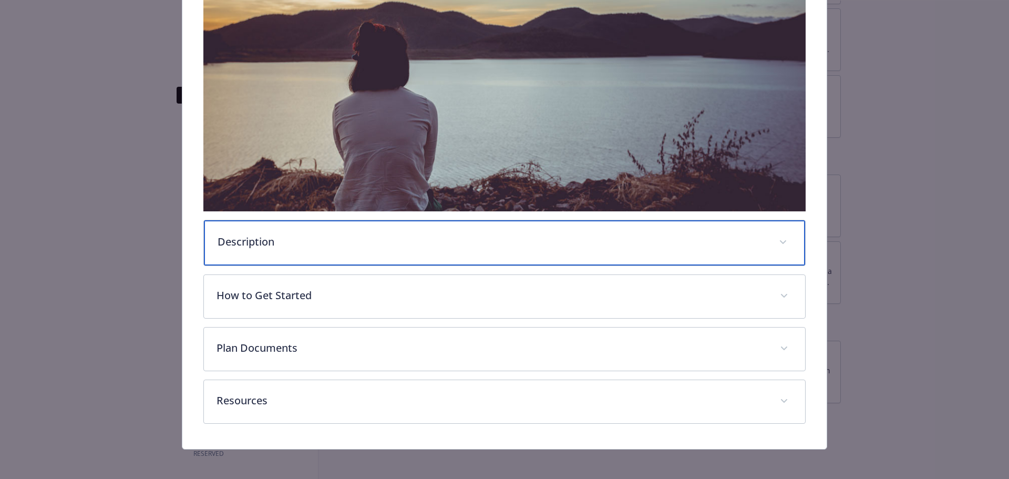
click at [472, 242] on p "Description" at bounding box center [492, 242] width 549 height 16
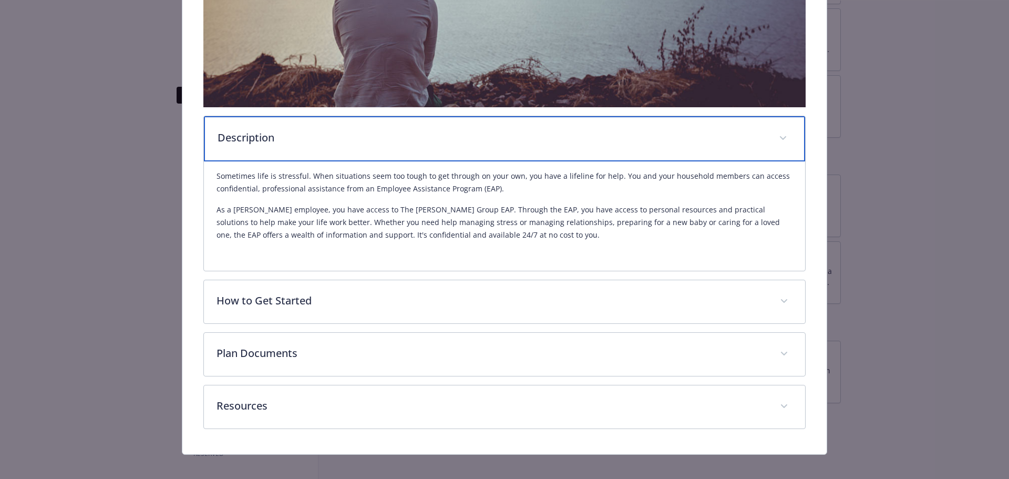
scroll to position [322, 0]
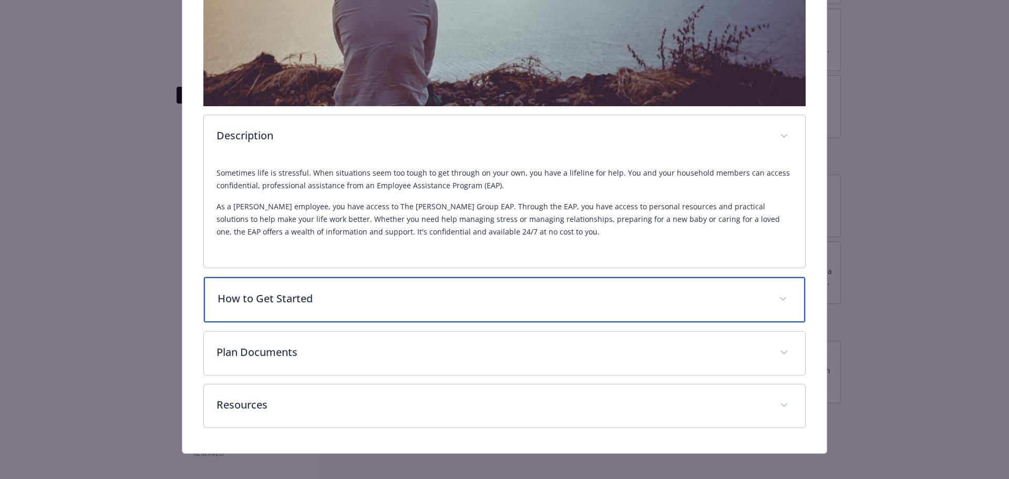
click at [295, 308] on div "How to Get Started" at bounding box center [505, 299] width 602 height 45
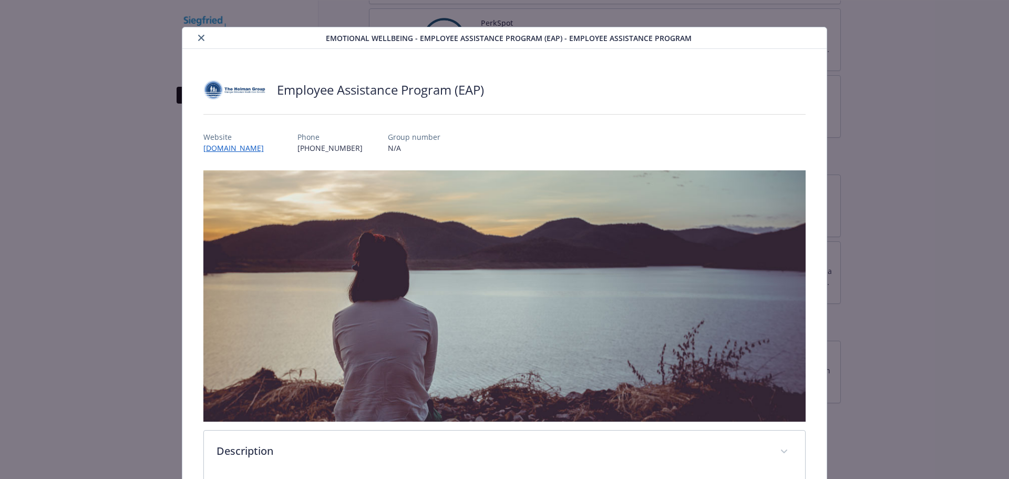
scroll to position [2, 0]
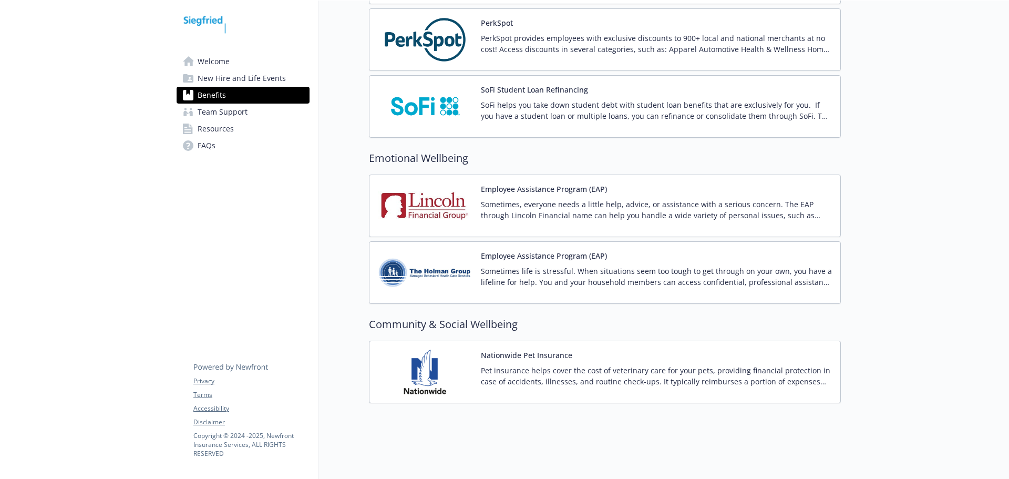
click at [503, 183] on button "Employee Assistance Program (EAP)" at bounding box center [544, 188] width 126 height 11
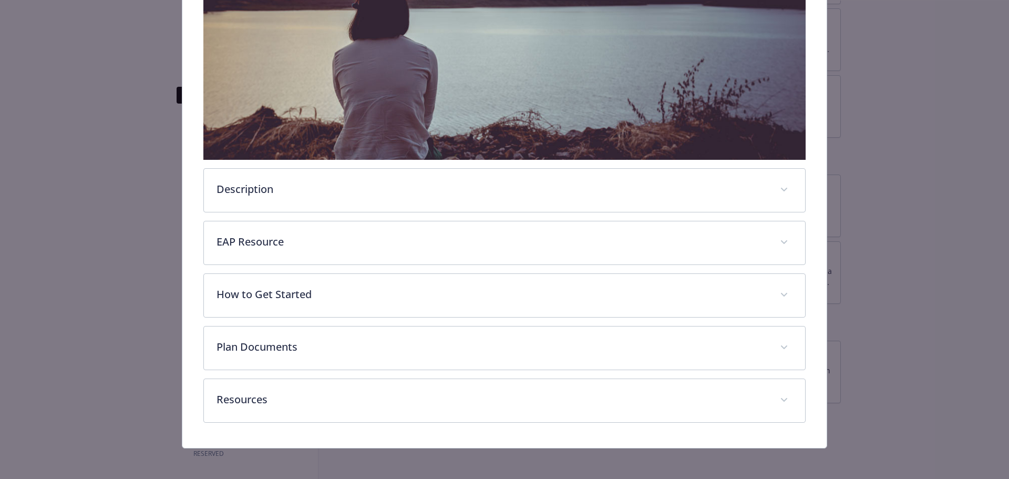
scroll to position [270, 0]
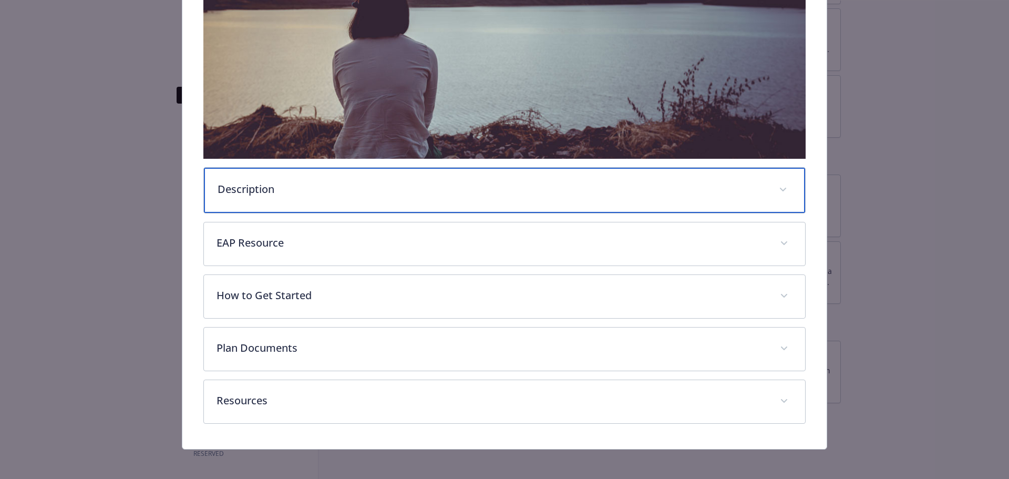
click at [312, 205] on div "Description" at bounding box center [505, 190] width 602 height 45
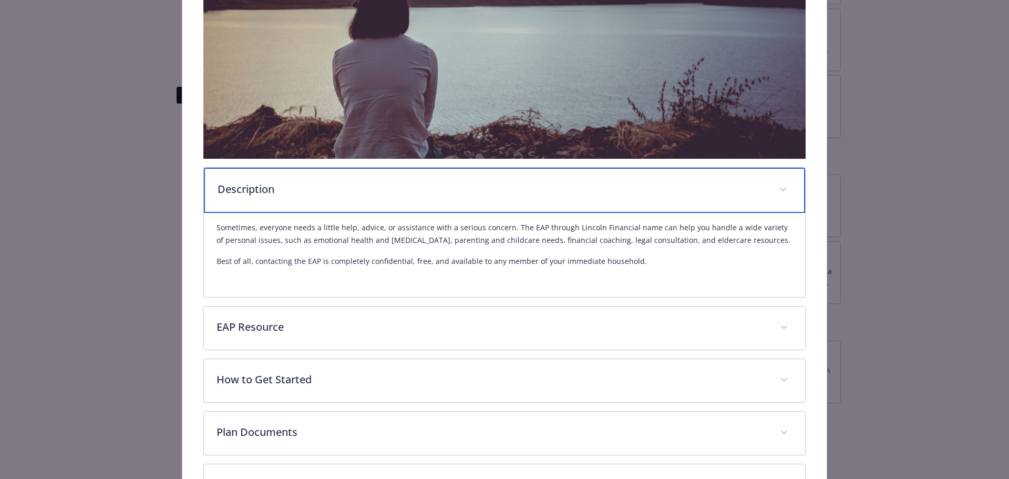
click at [318, 200] on div "Description" at bounding box center [505, 190] width 602 height 45
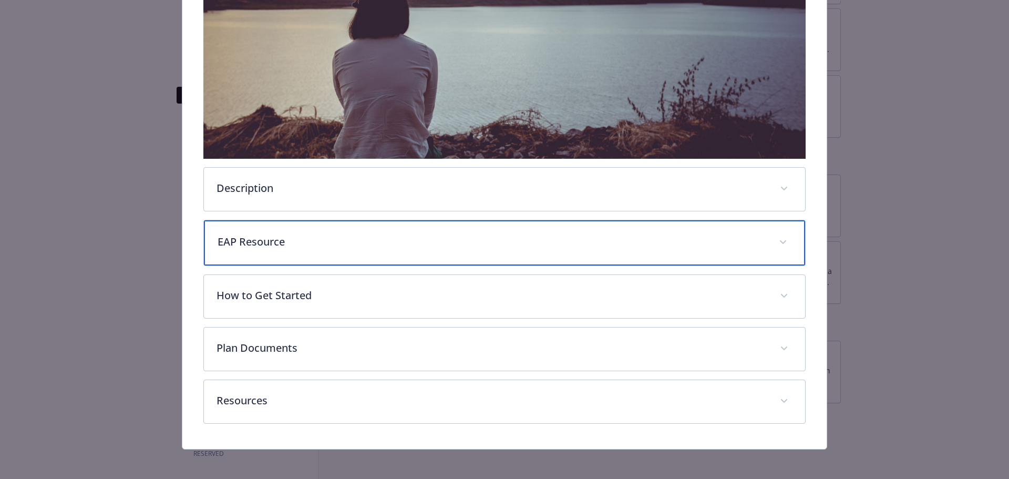
click at [338, 237] on p "EAP Resource" at bounding box center [492, 242] width 549 height 16
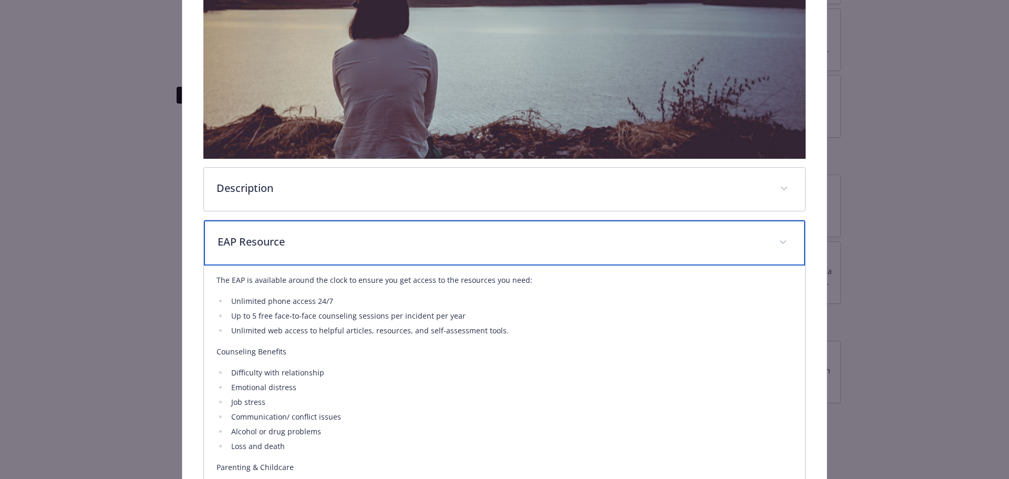
click at [338, 237] on p "EAP Resource" at bounding box center [492, 242] width 549 height 16
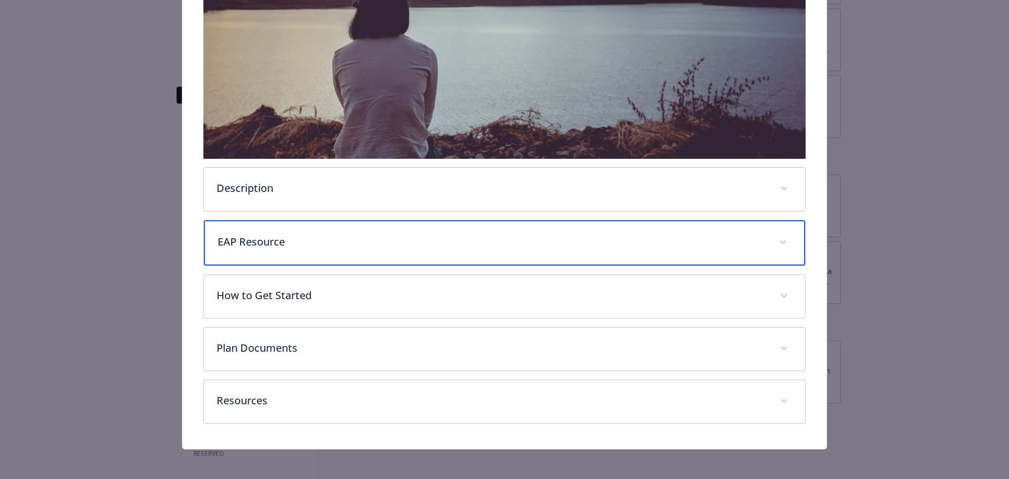
click at [338, 237] on p "EAP Resource" at bounding box center [492, 242] width 549 height 16
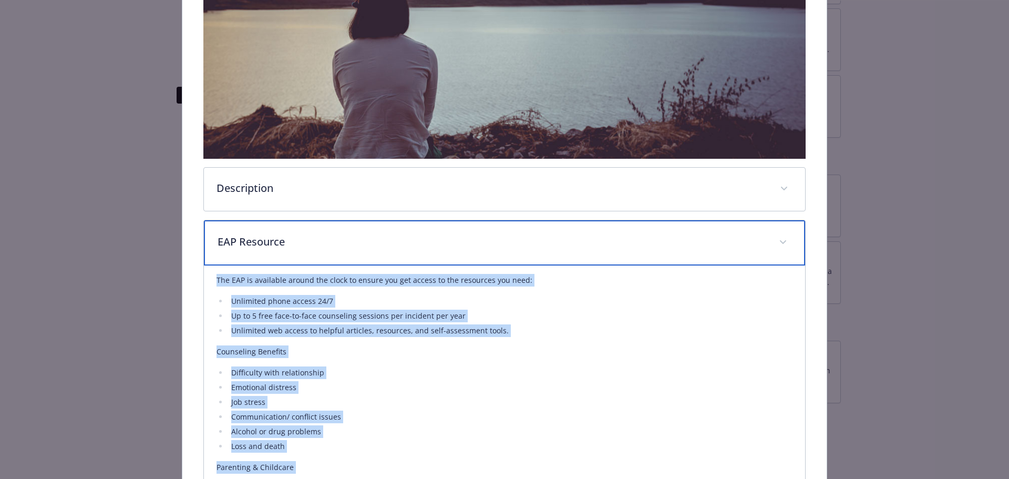
click at [357, 251] on div "EAP Resource" at bounding box center [505, 242] width 602 height 45
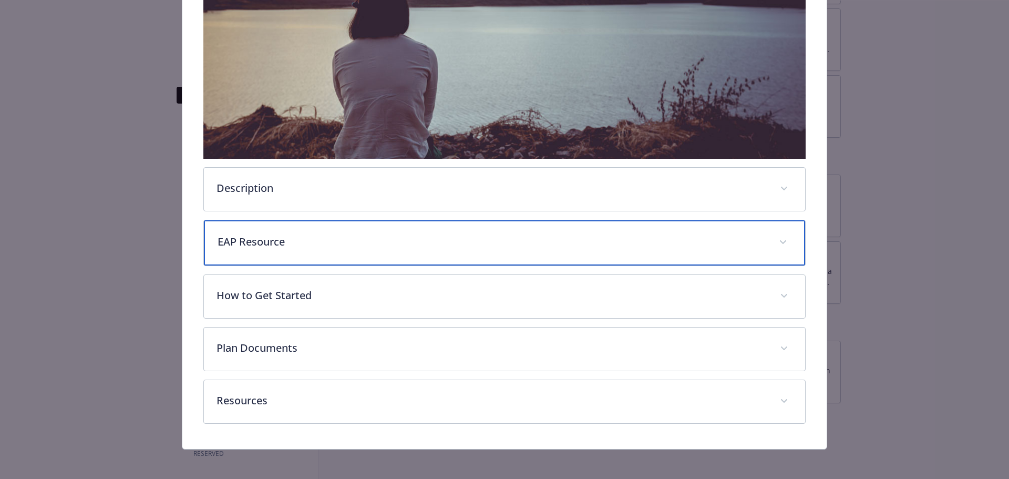
click at [375, 246] on p "EAP Resource" at bounding box center [492, 242] width 549 height 16
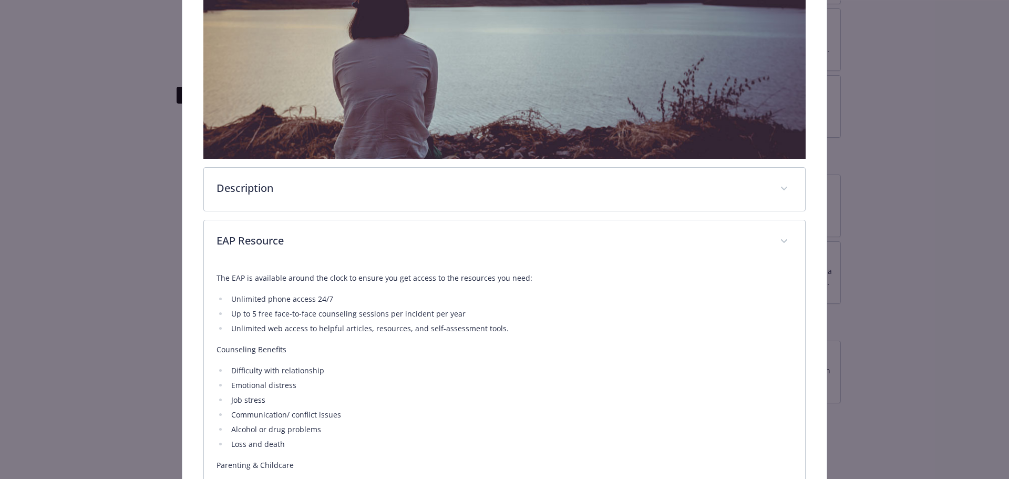
click at [365, 313] on li "Up to 5 free face-to-face counseling sessions per incident per year" at bounding box center [510, 314] width 565 height 13
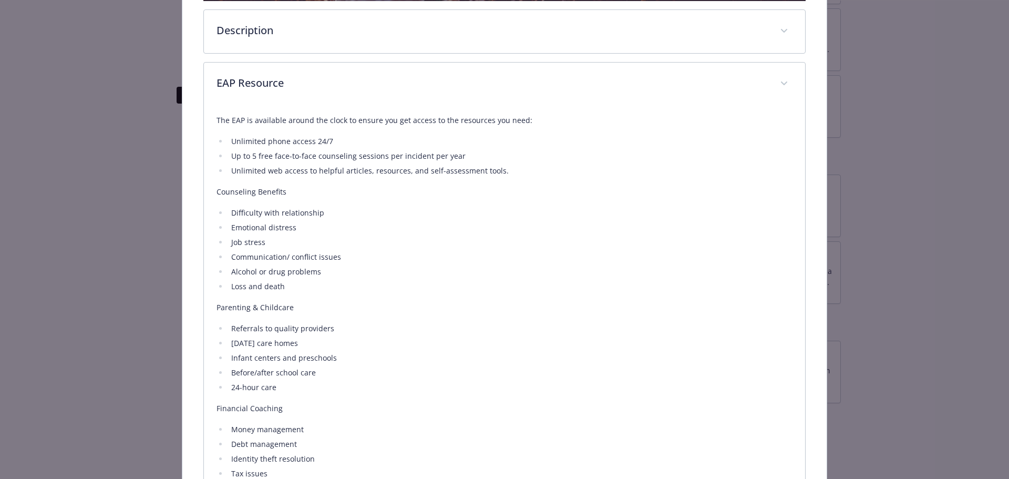
click at [363, 232] on ul "Difficulty with relationship Emotional distress Job stress Communication/ confl…" at bounding box center [505, 250] width 577 height 86
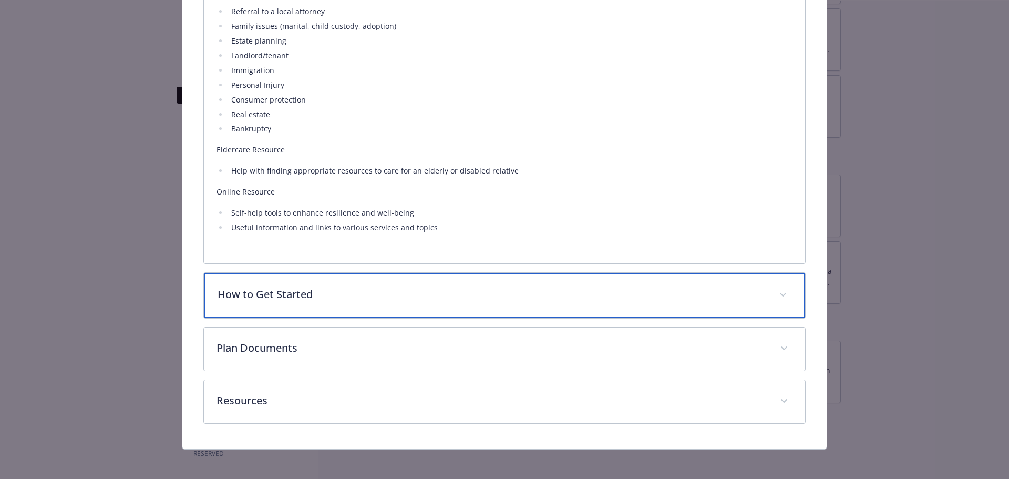
click at [328, 280] on div "How to Get Started" at bounding box center [505, 295] width 602 height 45
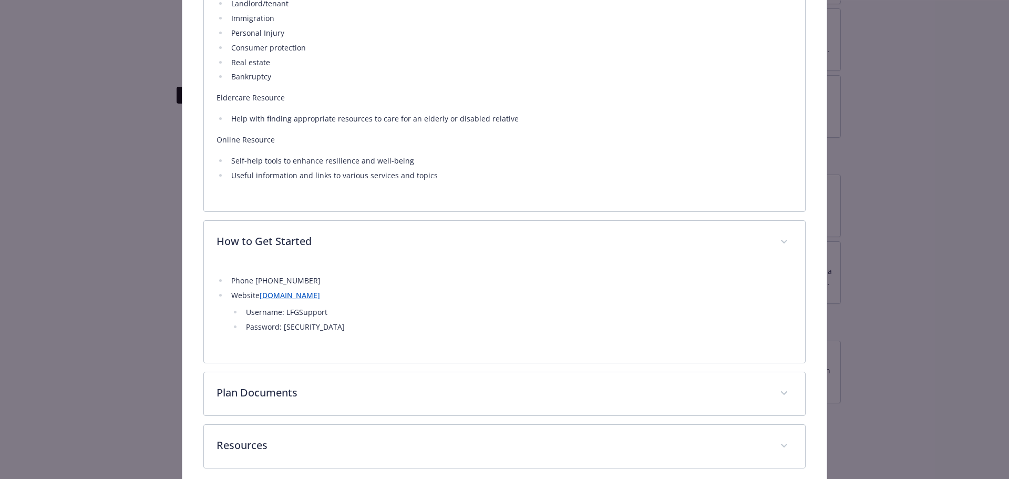
scroll to position [1030, 0]
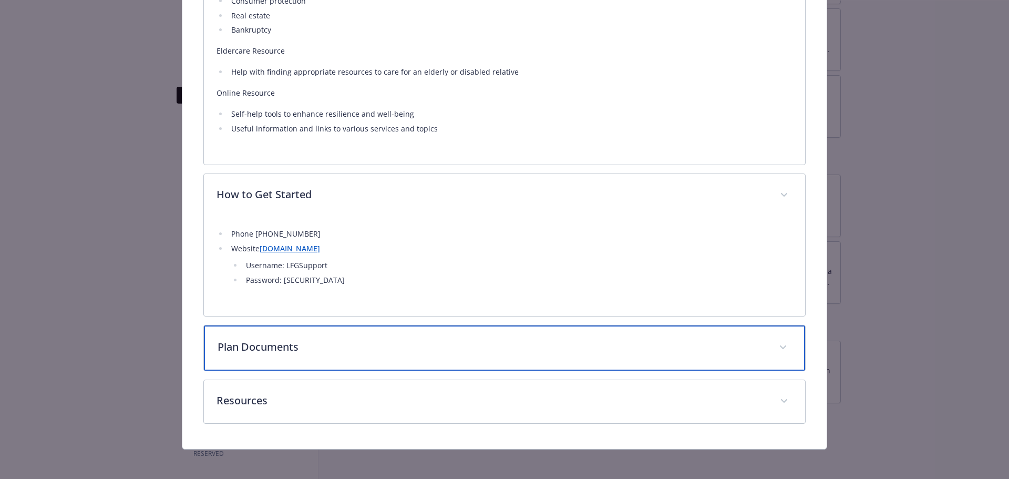
click at [447, 352] on p "Plan Documents" at bounding box center [492, 347] width 549 height 16
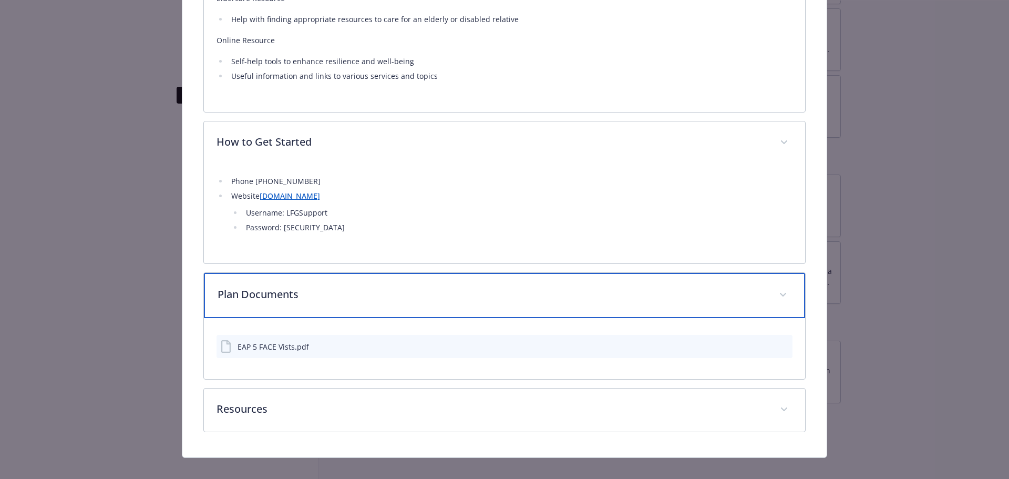
click at [431, 290] on p "Plan Documents" at bounding box center [492, 295] width 549 height 16
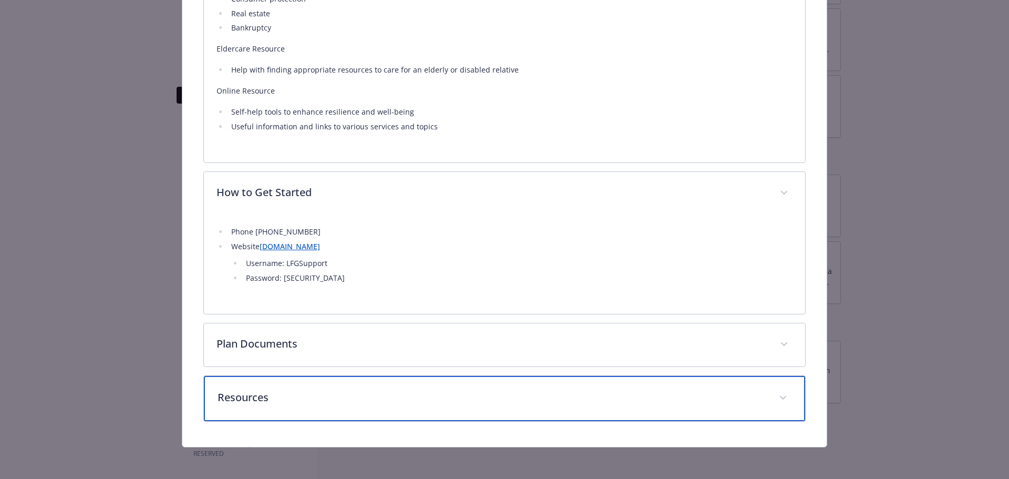
click at [394, 409] on div "Resources" at bounding box center [505, 398] width 602 height 45
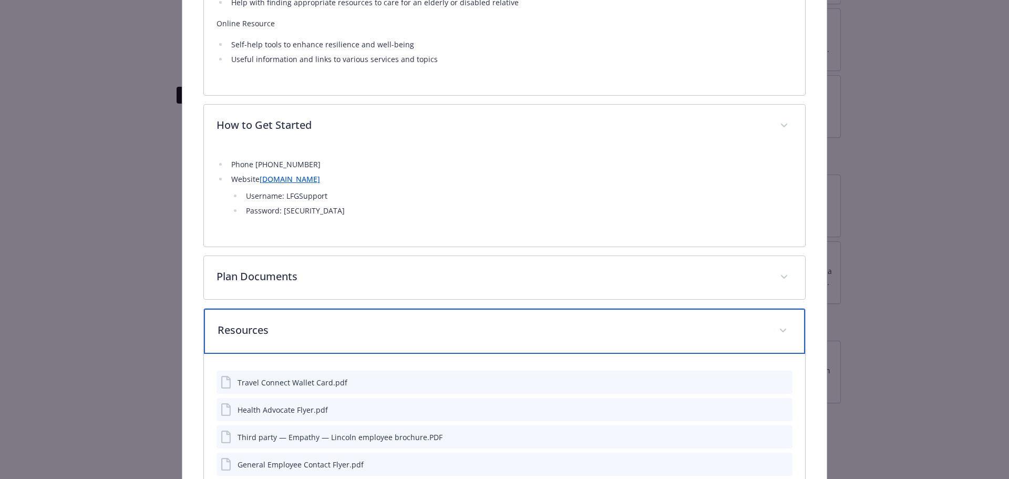
scroll to position [1230, 0]
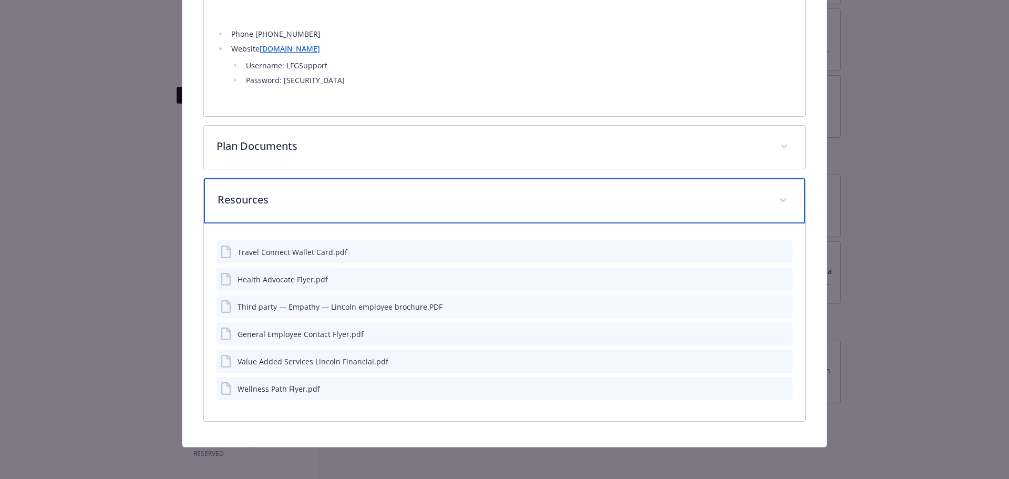
click at [411, 208] on div "Resources" at bounding box center [505, 200] width 602 height 45
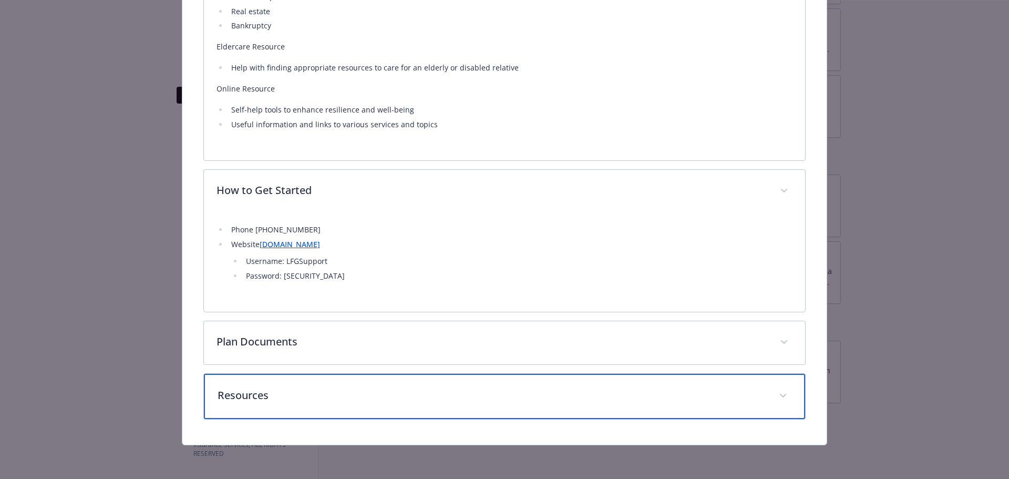
scroll to position [1032, 0]
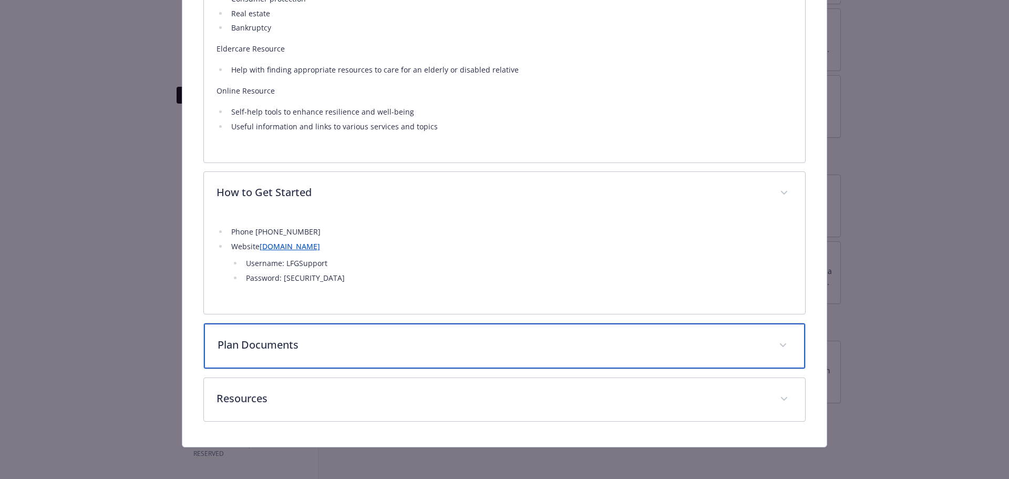
drag, startPoint x: 381, startPoint y: 336, endPoint x: 465, endPoint y: 74, distance: 276.1
click at [381, 337] on p "Plan Documents" at bounding box center [492, 345] width 549 height 16
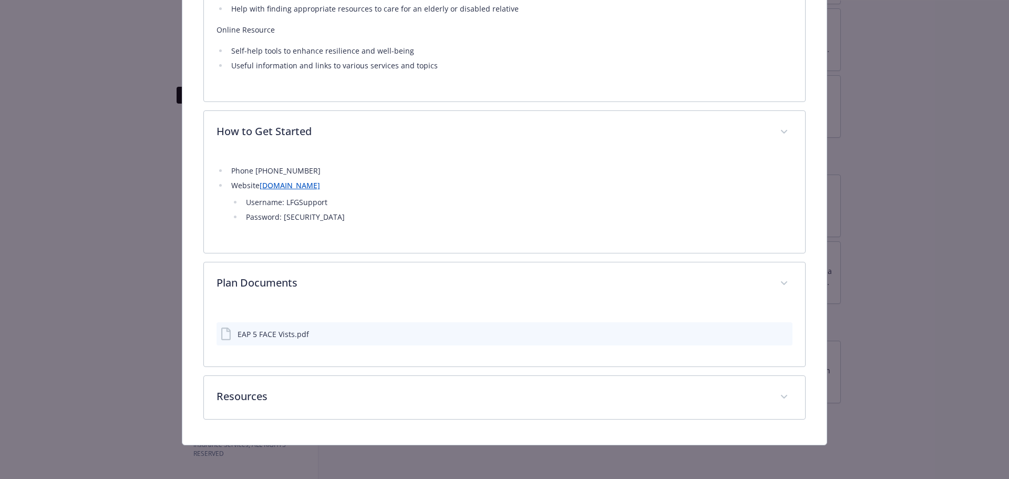
scroll to position [1091, 0]
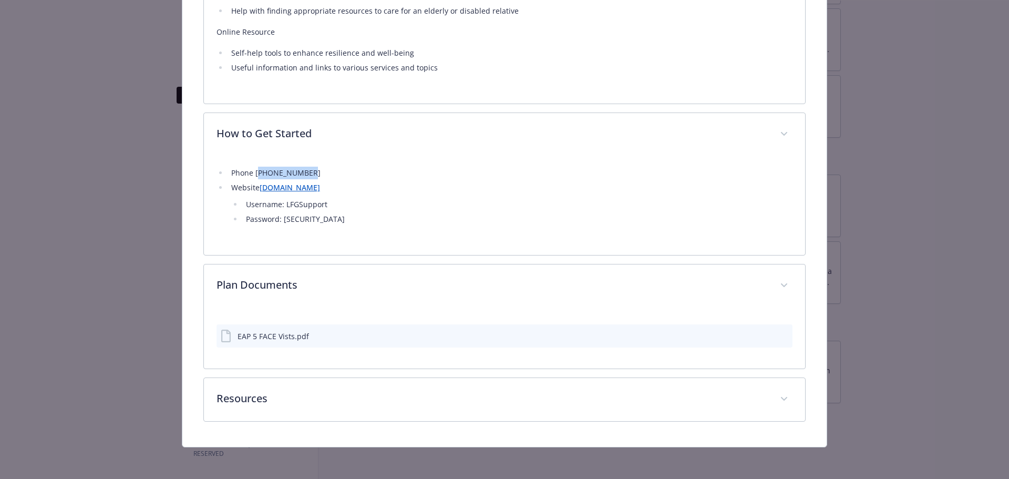
drag, startPoint x: 306, startPoint y: 170, endPoint x: 255, endPoint y: 175, distance: 50.6
click at [255, 175] on li "Phone [PHONE_NUMBER]" at bounding box center [510, 173] width 565 height 13
click at [253, 173] on li "Phone [PHONE_NUMBER]" at bounding box center [510, 173] width 565 height 13
click at [257, 171] on li "Phone [PHONE_NUMBER]" at bounding box center [510, 173] width 565 height 13
drag, startPoint x: 253, startPoint y: 171, endPoint x: 289, endPoint y: 173, distance: 35.3
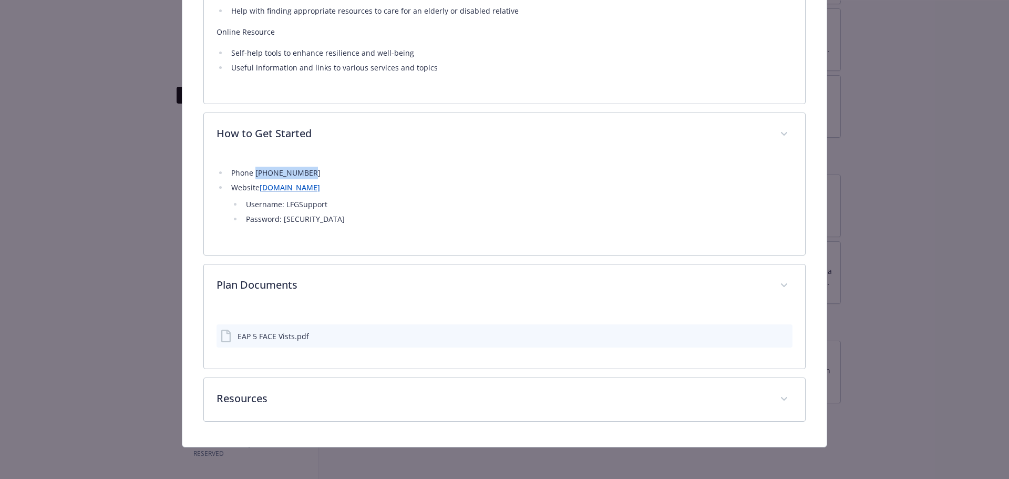
click at [312, 168] on li "Phone [PHONE_NUMBER]" at bounding box center [510, 173] width 565 height 13
copy li "[PHONE_NUMBER]"
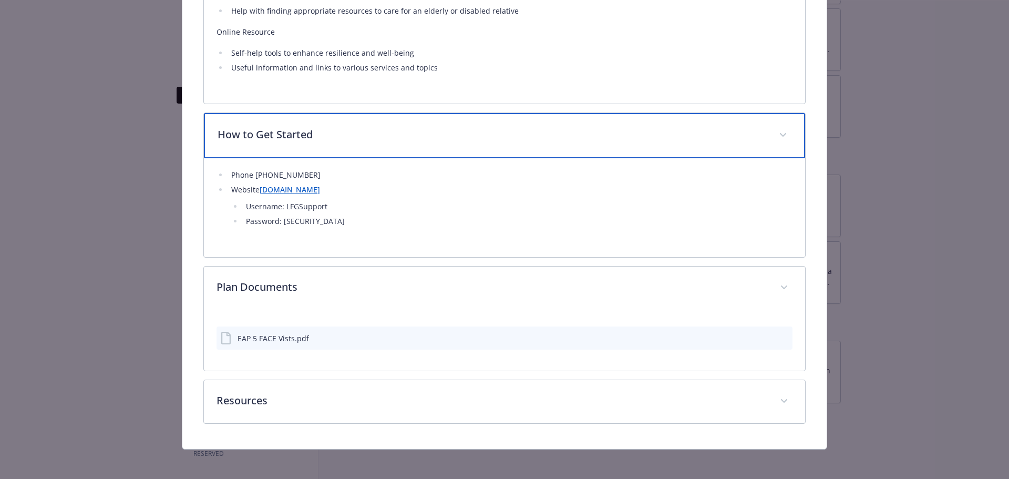
drag, startPoint x: 506, startPoint y: 129, endPoint x: 457, endPoint y: 9, distance: 129.7
click at [503, 127] on p "How to Get Started" at bounding box center [492, 135] width 549 height 16
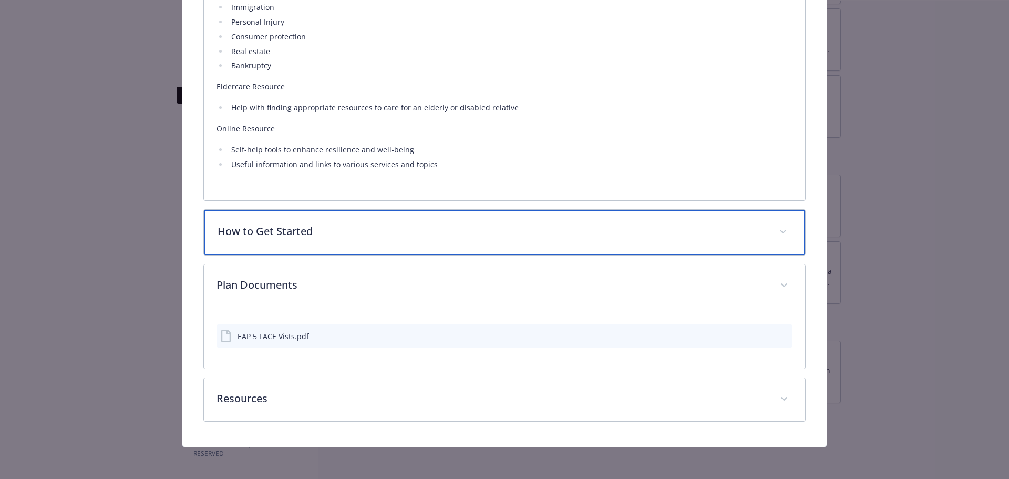
click at [503, 210] on div "How to Get Started" at bounding box center [505, 232] width 602 height 45
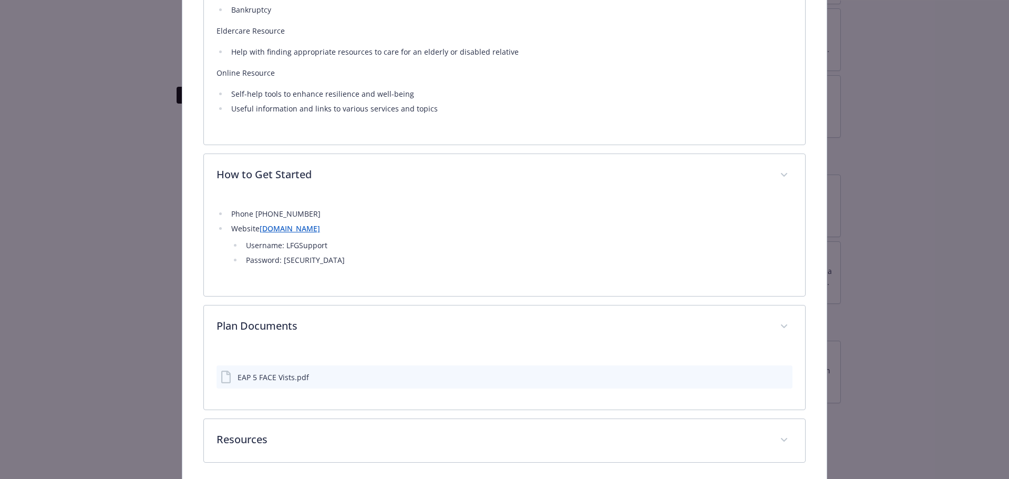
scroll to position [1091, 0]
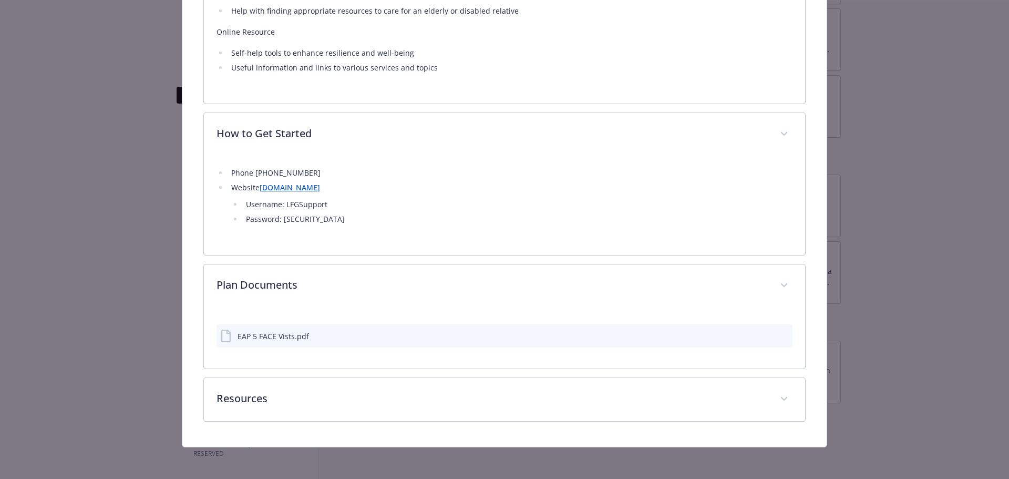
click at [285, 335] on div "EAP 5 FACE Vists.pdf" at bounding box center [273, 336] width 71 height 11
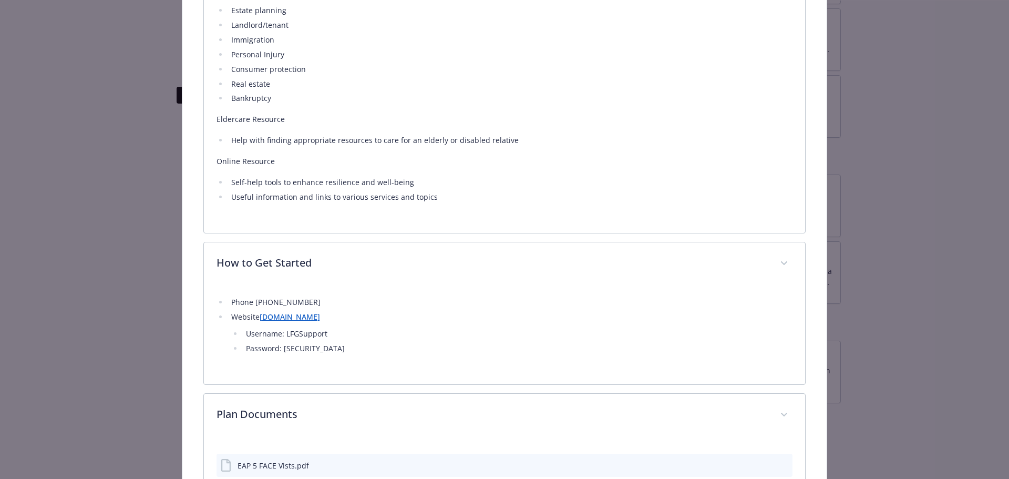
scroll to position [829, 0]
